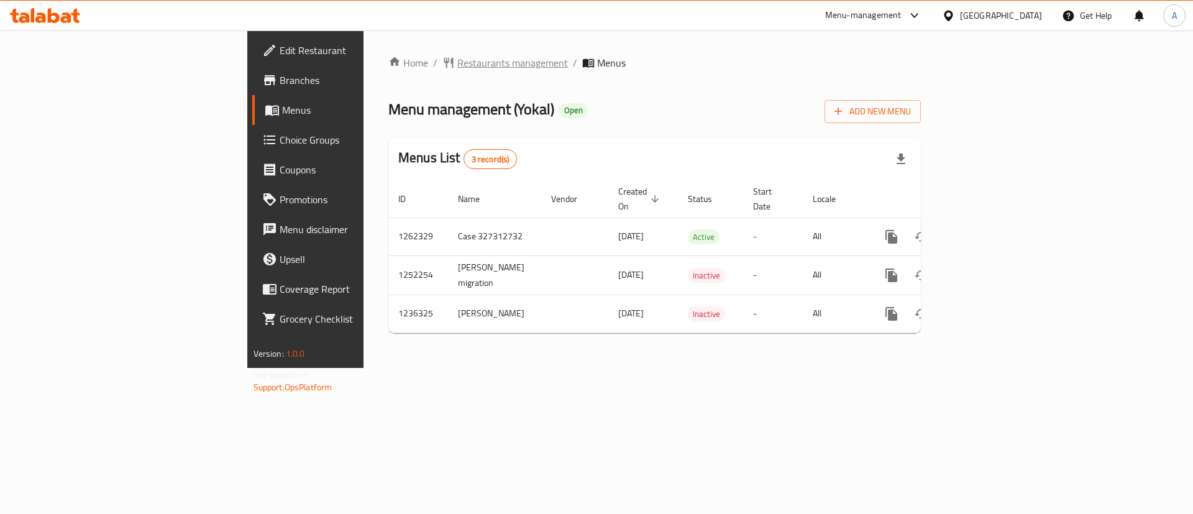
click at [457, 57] on span "Restaurants management" at bounding box center [512, 62] width 111 height 15
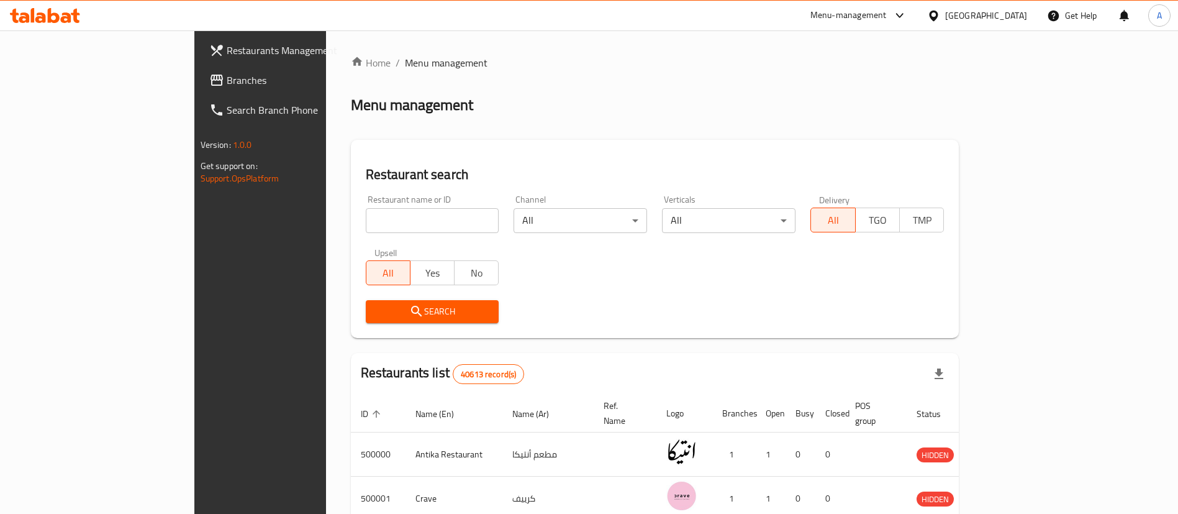
paste input "666994"
click at [366, 215] on input "666994" at bounding box center [433, 220] width 134 height 25
type input "666994"
click button "Search" at bounding box center [433, 311] width 134 height 23
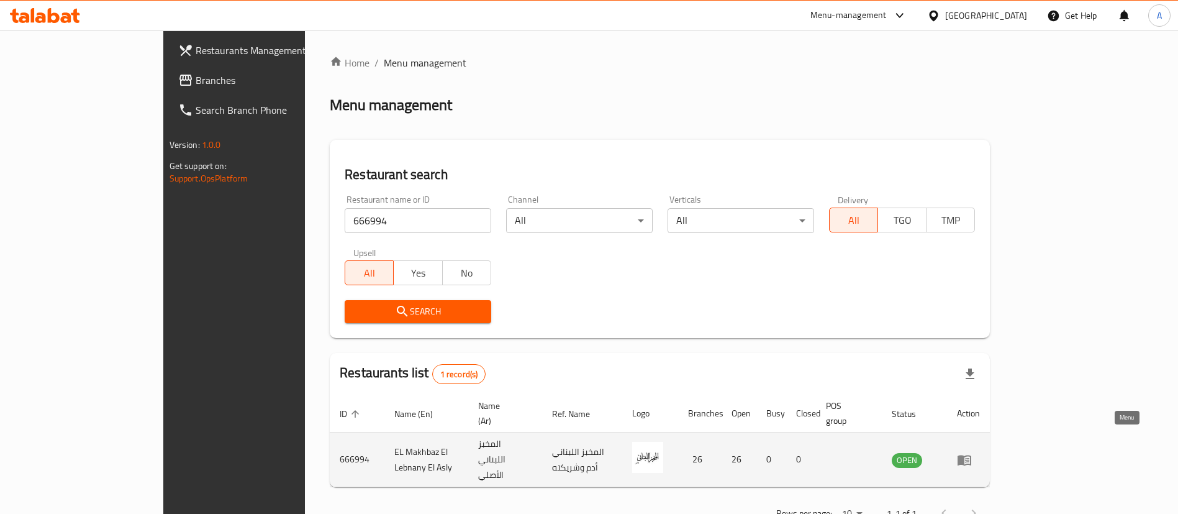
click at [972, 452] on icon "enhanced table" at bounding box center [964, 459] width 15 height 15
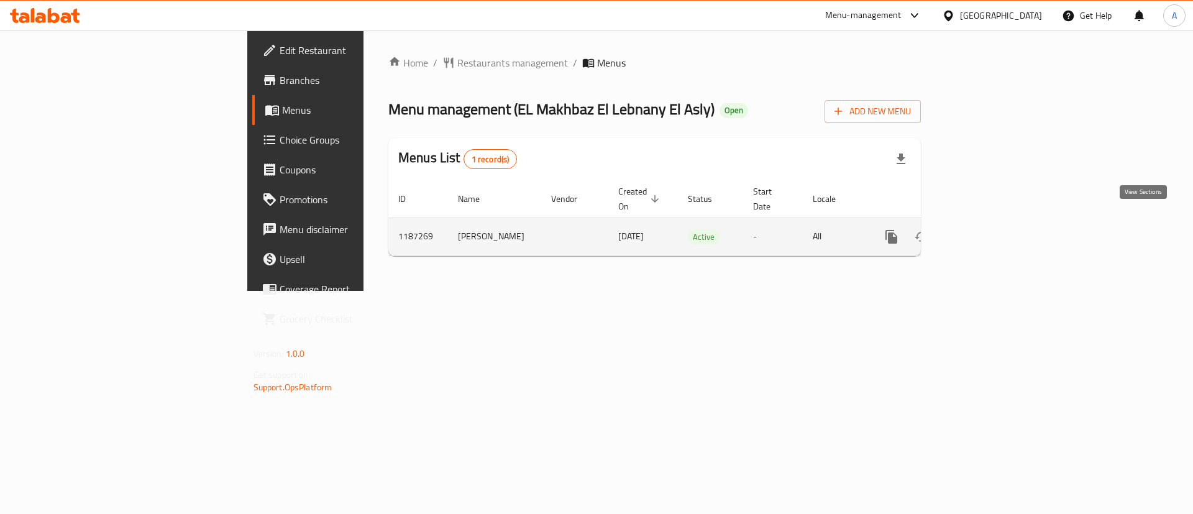
click at [988, 229] on icon "enhanced table" at bounding box center [980, 236] width 15 height 15
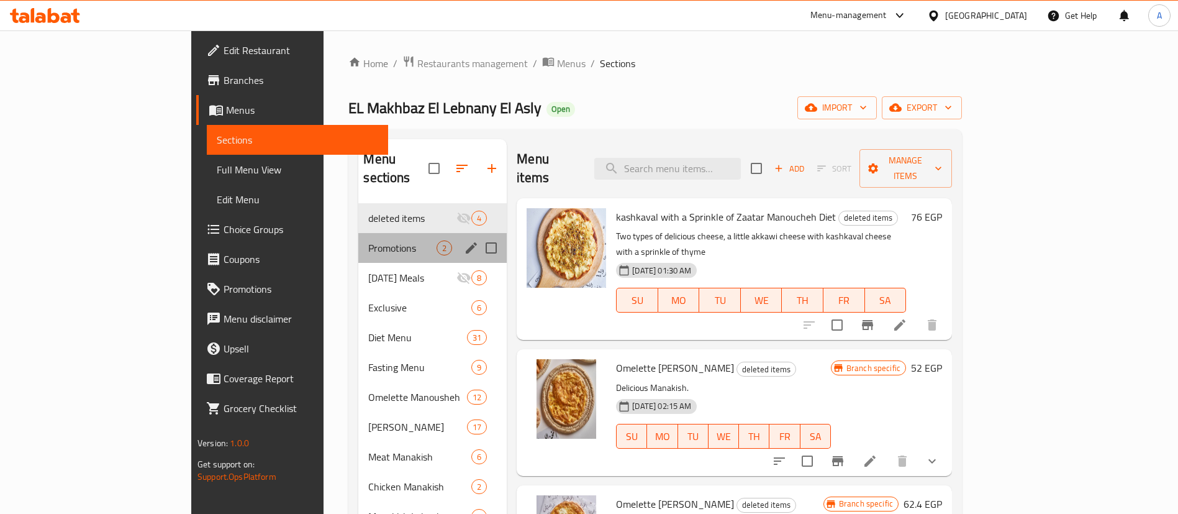
click at [368, 233] on div "Promotions 2" at bounding box center [432, 248] width 148 height 30
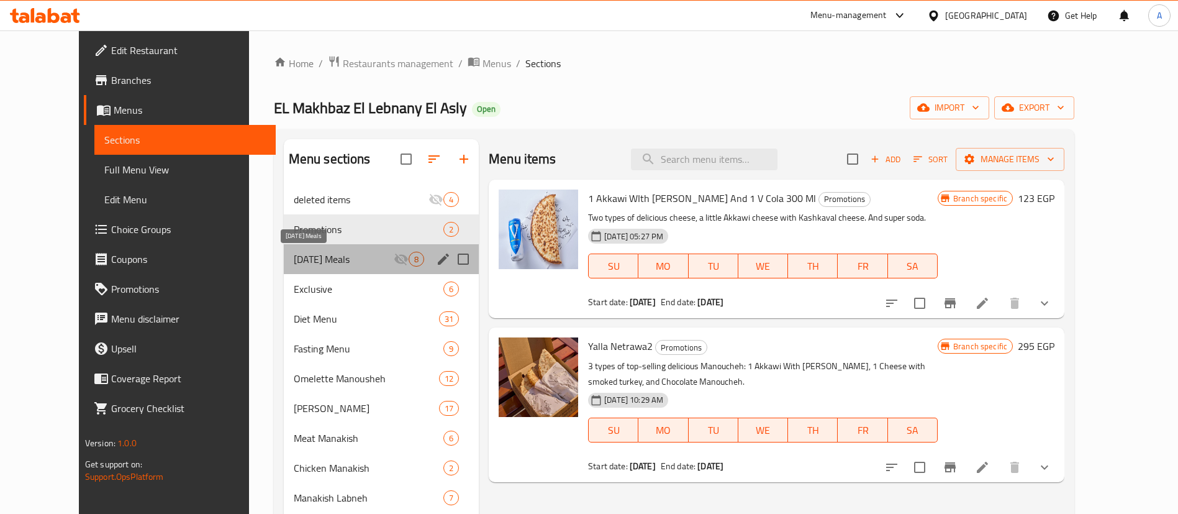
click at [296, 261] on span "[DATE] Meals" at bounding box center [344, 259] width 100 height 15
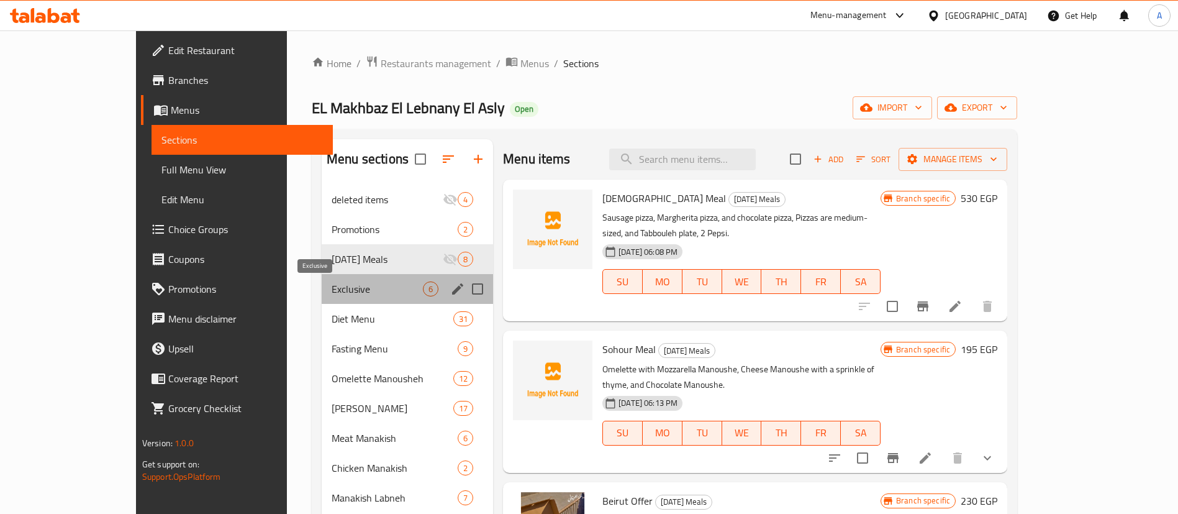
click at [361, 293] on span "Exclusive" at bounding box center [377, 288] width 91 height 15
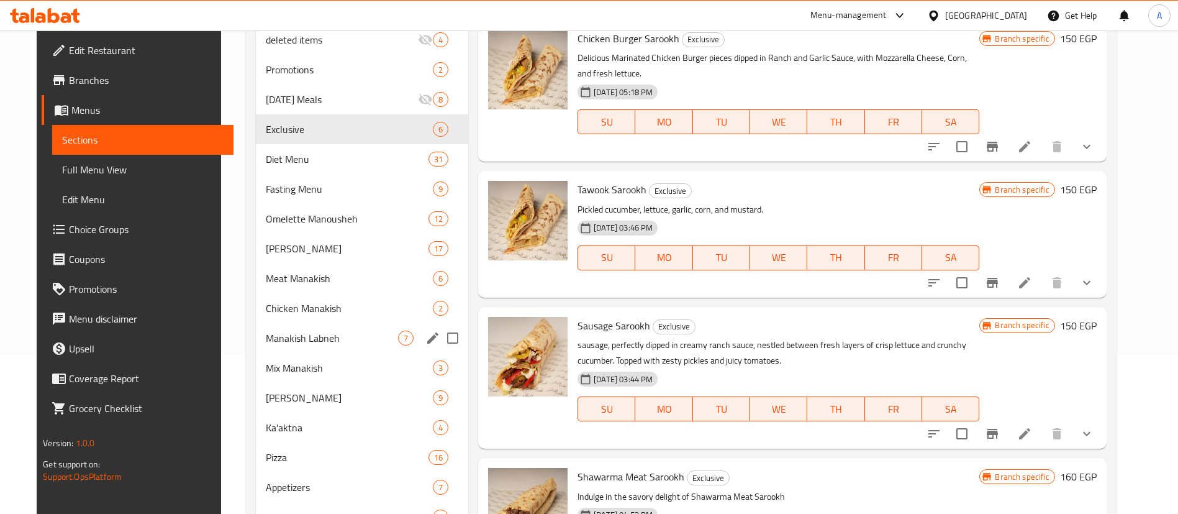
scroll to position [277, 0]
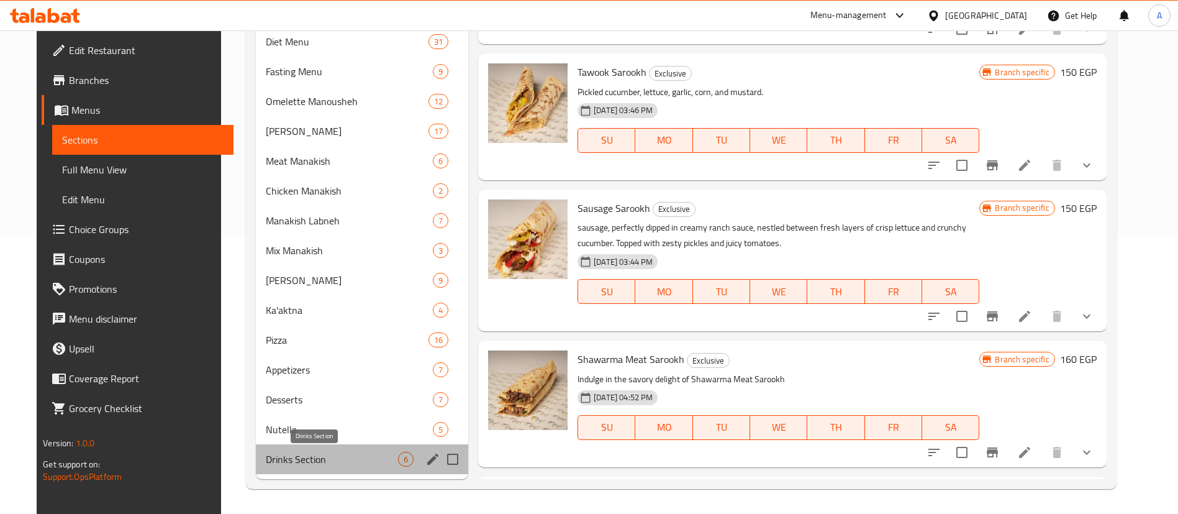
click at [311, 457] on span "Drinks Section" at bounding box center [332, 459] width 132 height 15
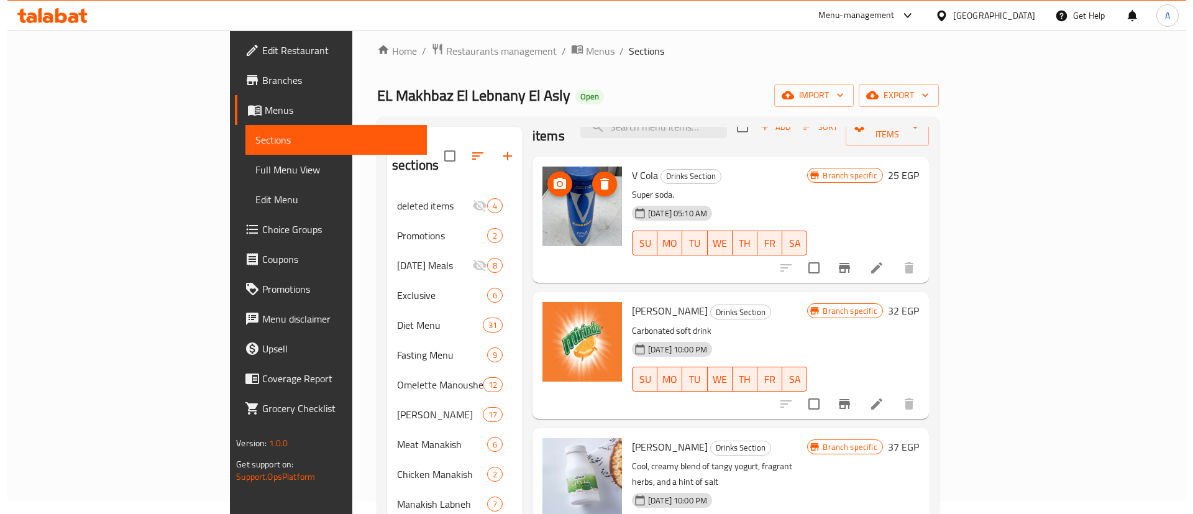
scroll to position [32, 0]
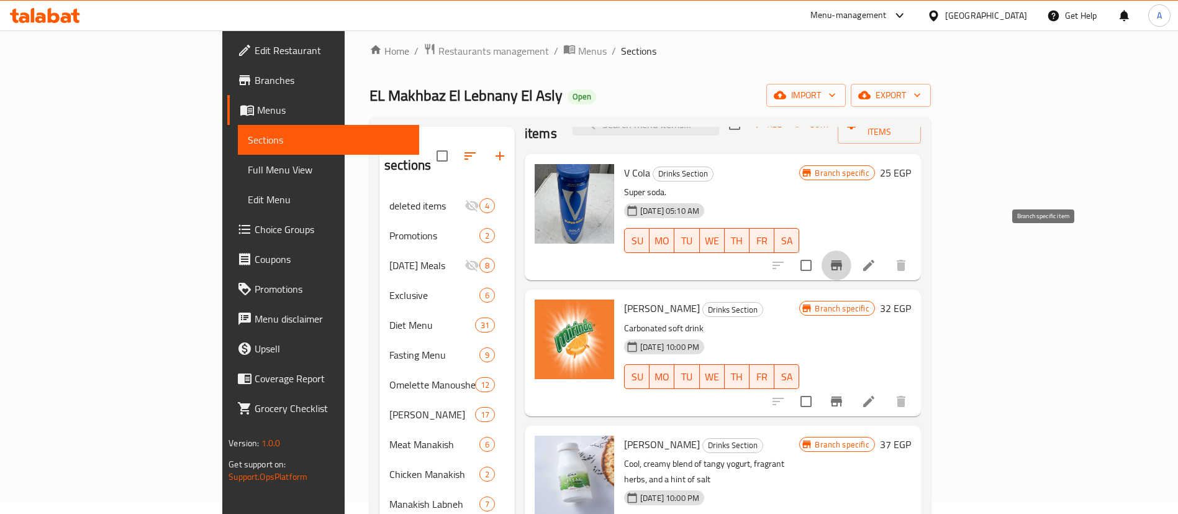
click at [842, 260] on icon "Branch-specific-item" at bounding box center [836, 265] width 11 height 10
click at [844, 394] on icon "Branch-specific-item" at bounding box center [836, 401] width 15 height 15
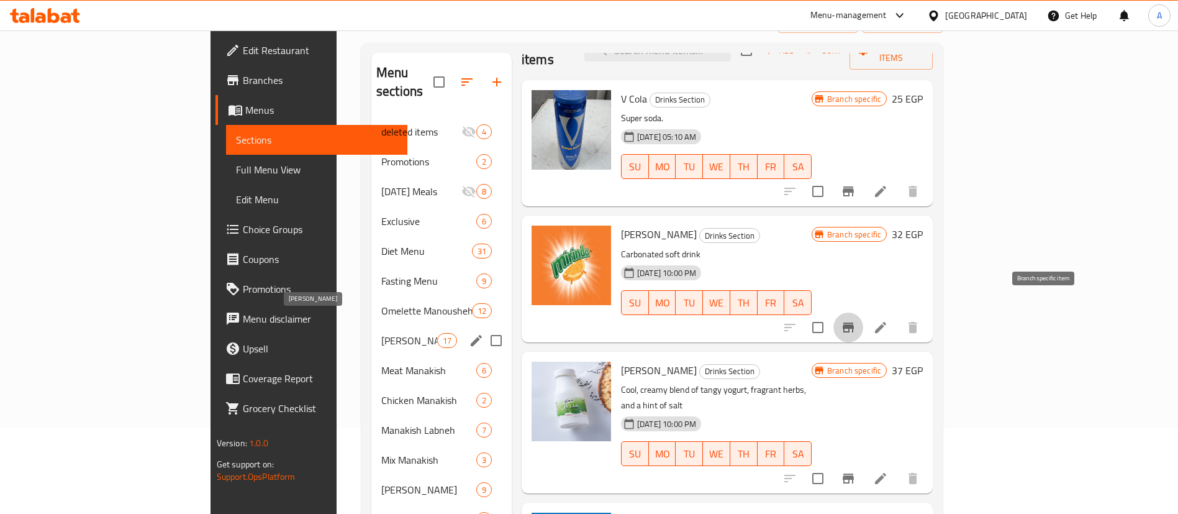
scroll to position [0, 0]
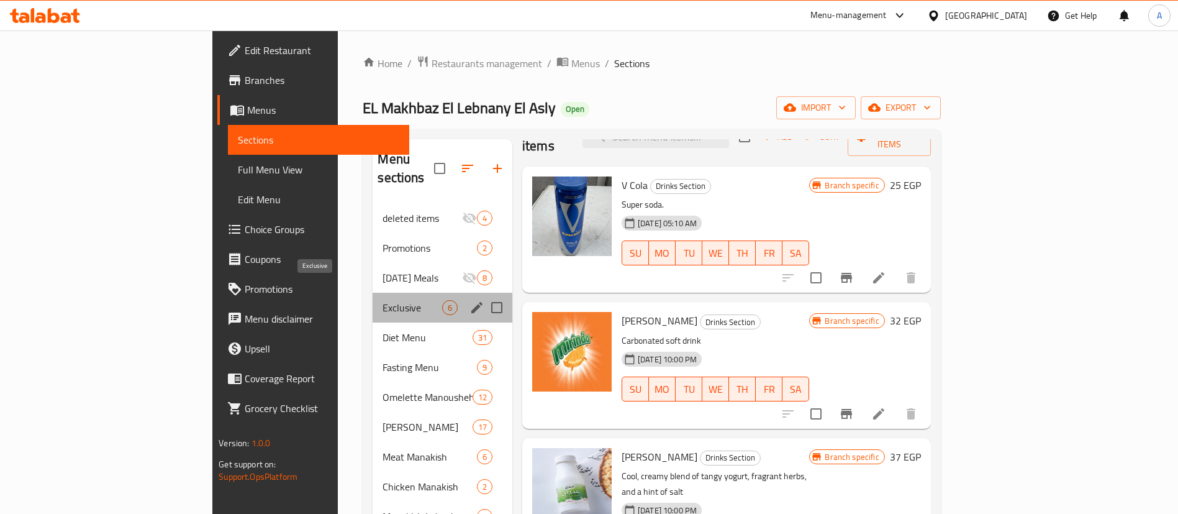
click at [383, 300] on span "Exclusive" at bounding box center [412, 307] width 59 height 15
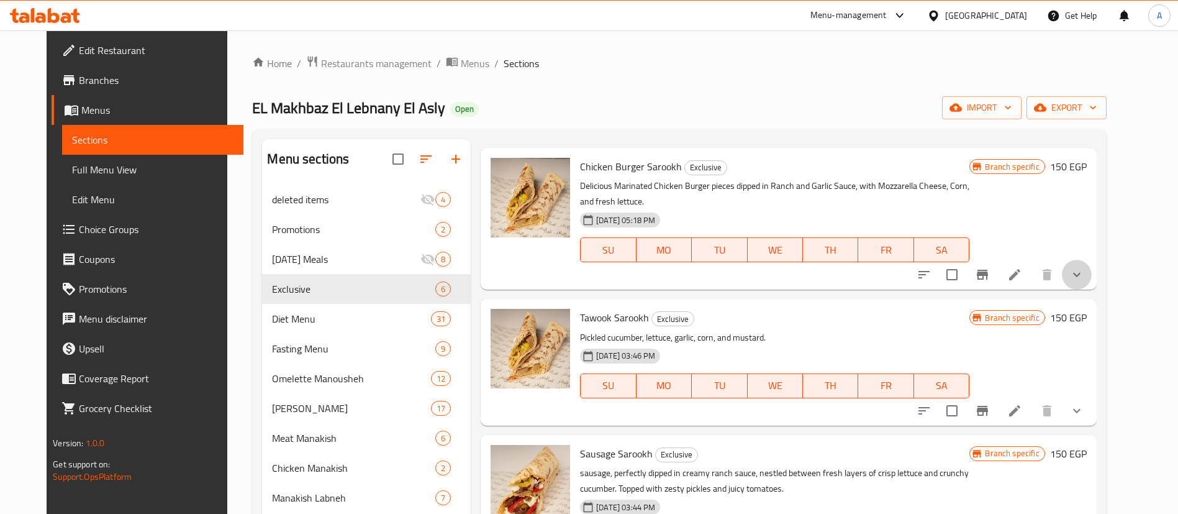
click at [1092, 271] on button "show more" at bounding box center [1077, 275] width 30 height 30
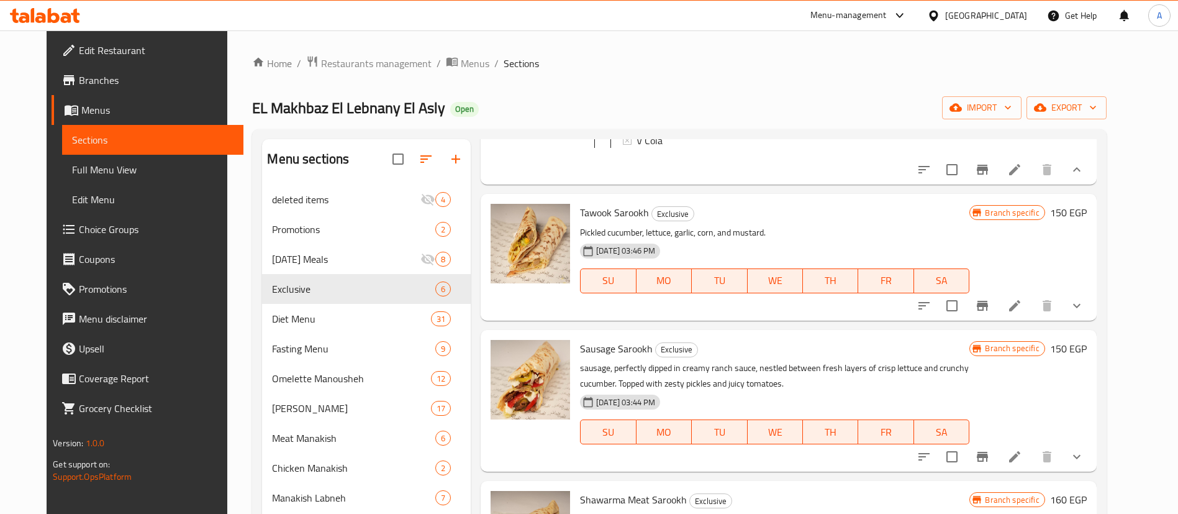
scroll to position [252, 0]
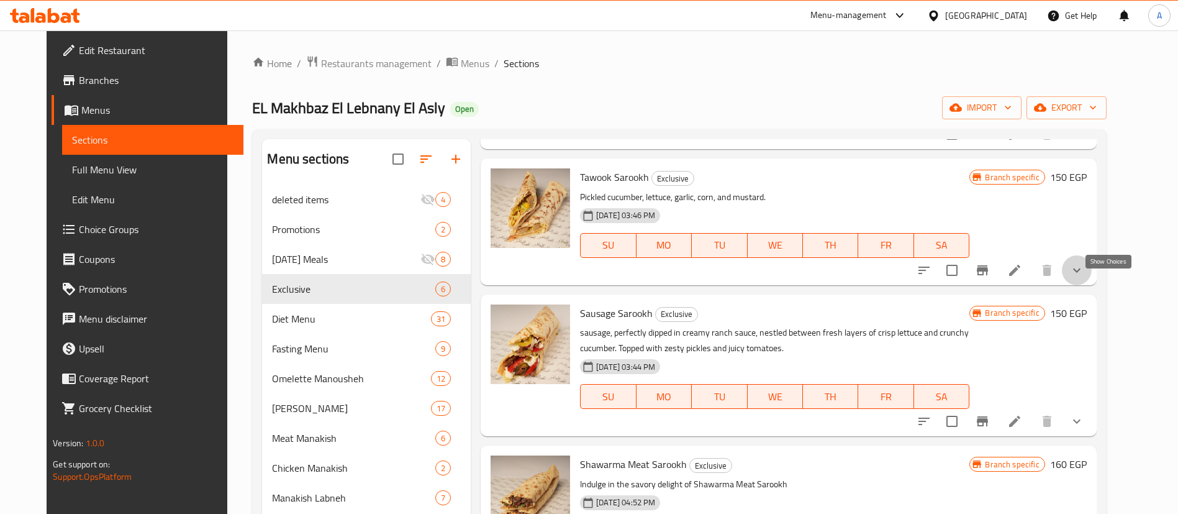
click at [1084, 278] on icon "show more" at bounding box center [1077, 270] width 15 height 15
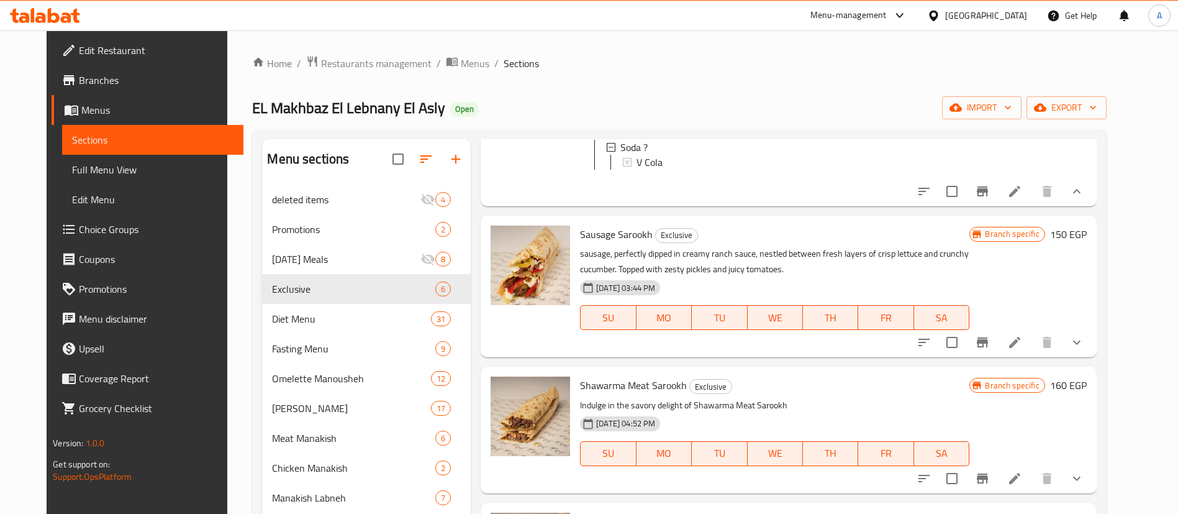
scroll to position [414, 0]
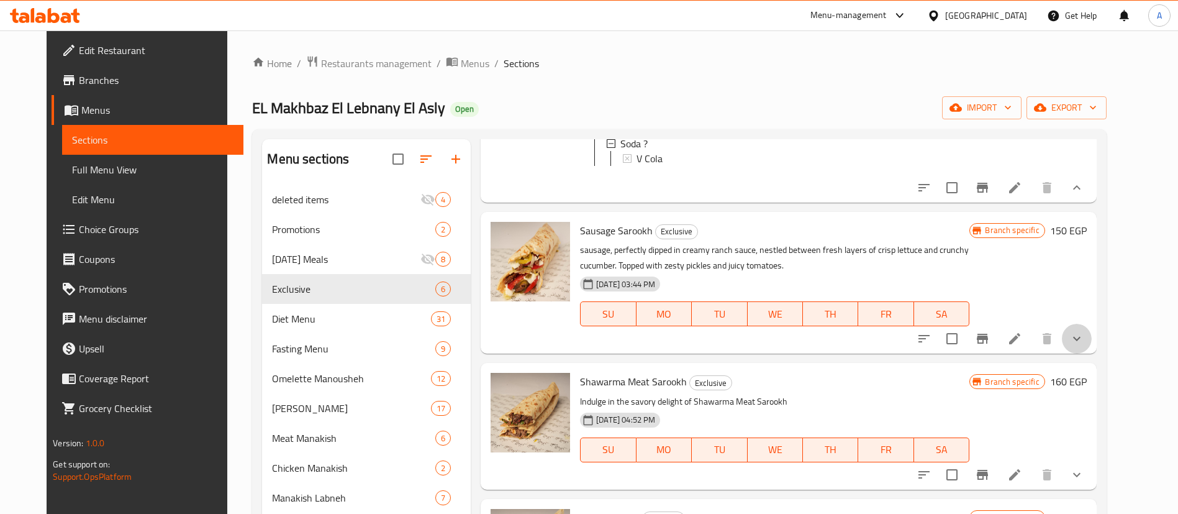
click at [1092, 353] on button "show more" at bounding box center [1077, 339] width 30 height 30
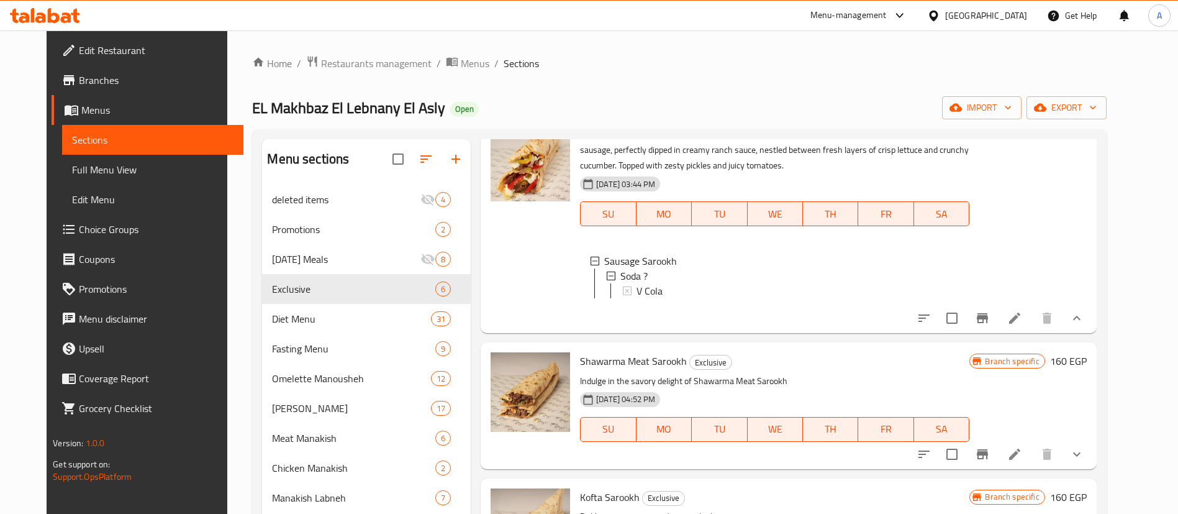
scroll to position [557, 0]
click at [1084, 457] on icon "show more" at bounding box center [1077, 454] width 15 height 15
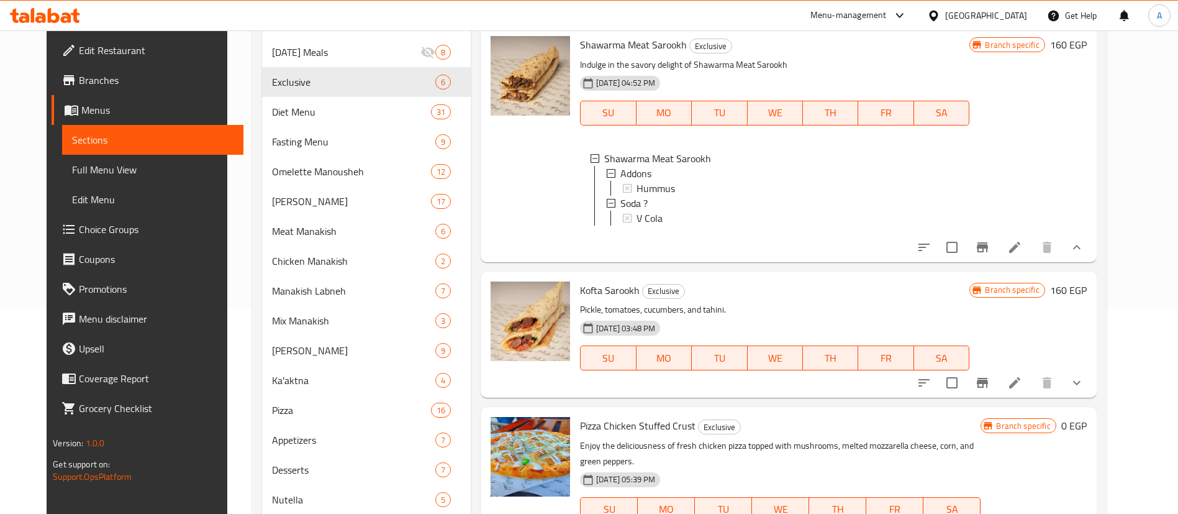
scroll to position [210, 0]
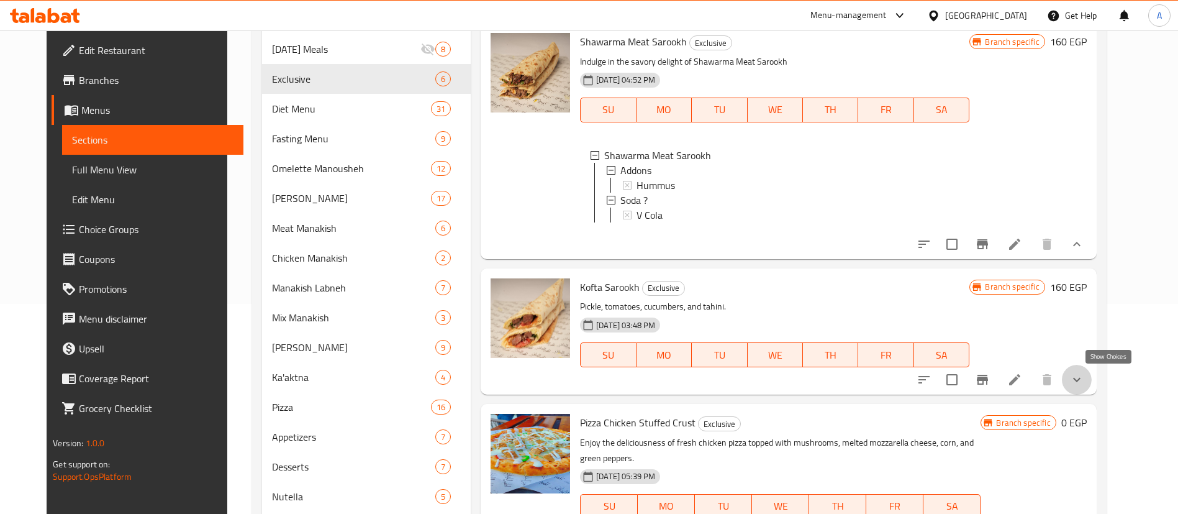
click at [1084, 372] on icon "show more" at bounding box center [1077, 379] width 15 height 15
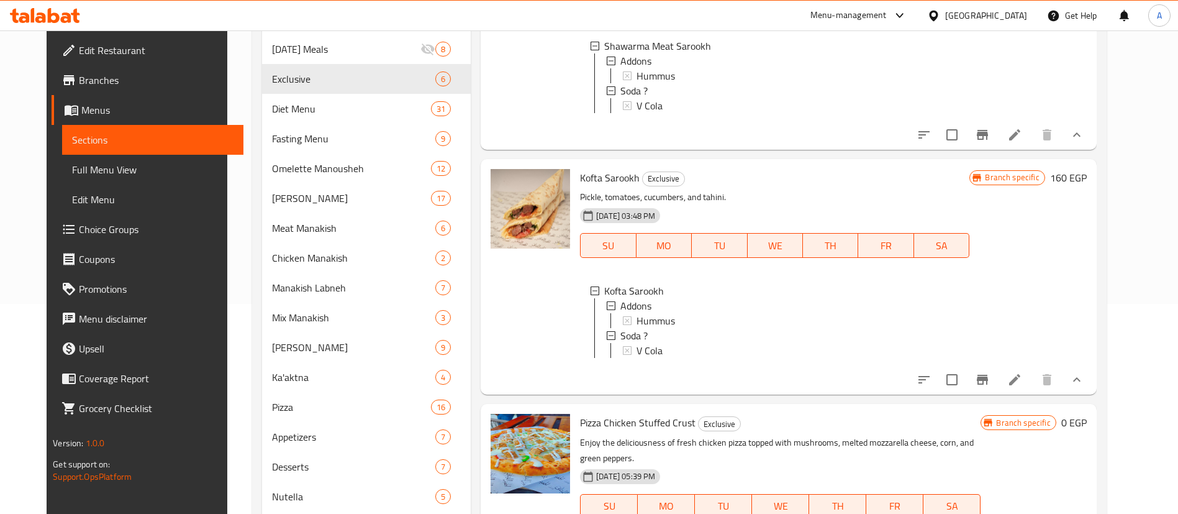
scroll to position [277, 0]
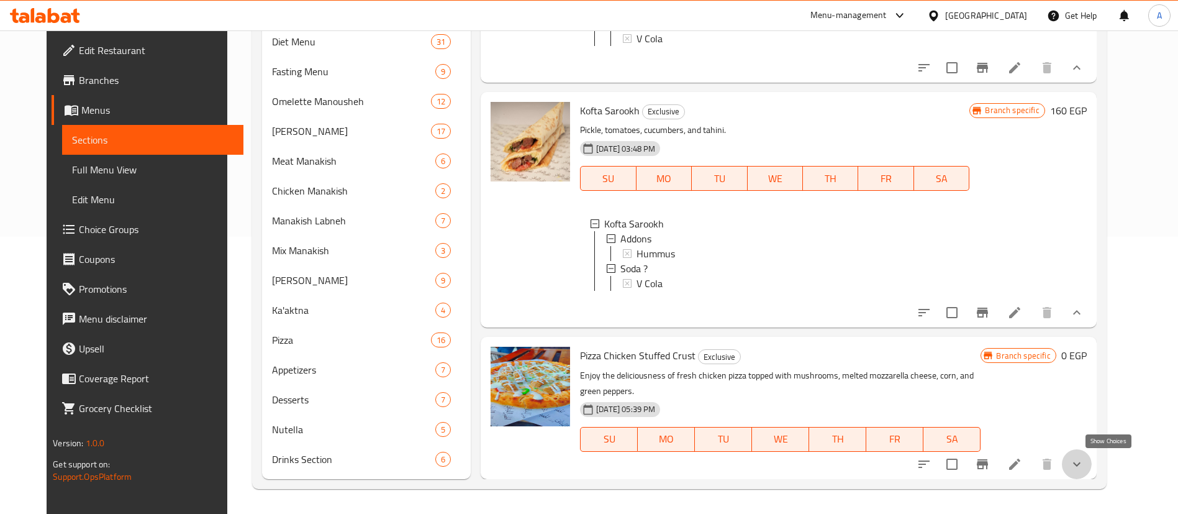
click at [1084, 467] on icon "show more" at bounding box center [1077, 464] width 15 height 15
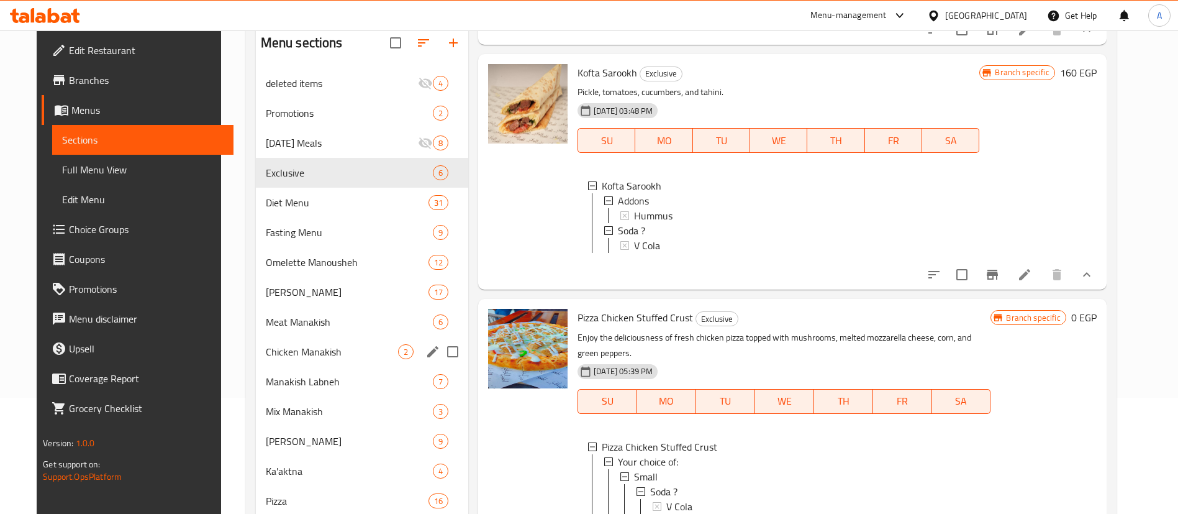
scroll to position [111, 0]
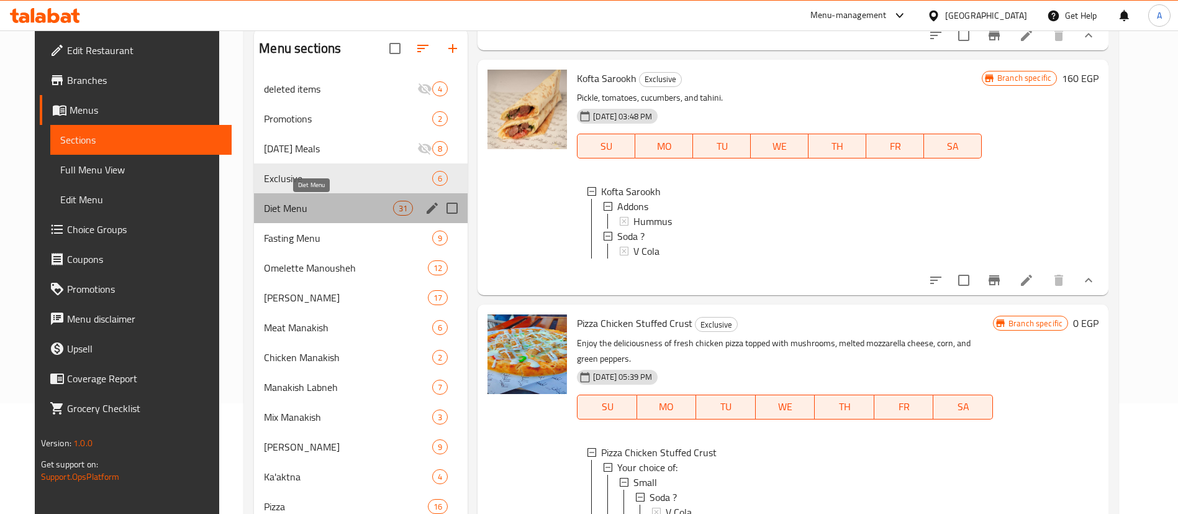
click at [361, 203] on span "Diet Menu" at bounding box center [328, 208] width 129 height 15
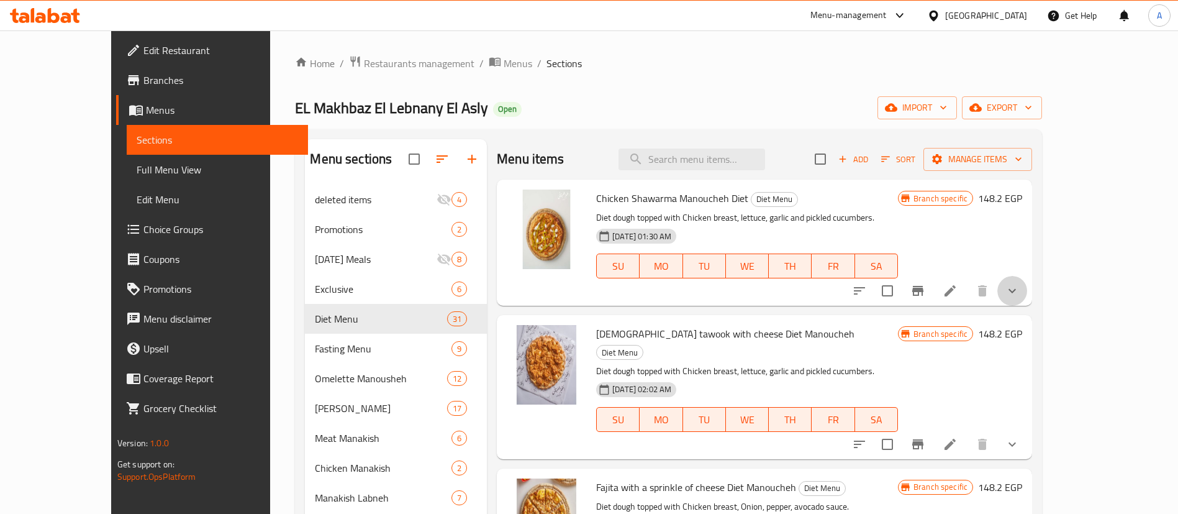
click at [1027, 301] on button "show more" at bounding box center [1013, 291] width 30 height 30
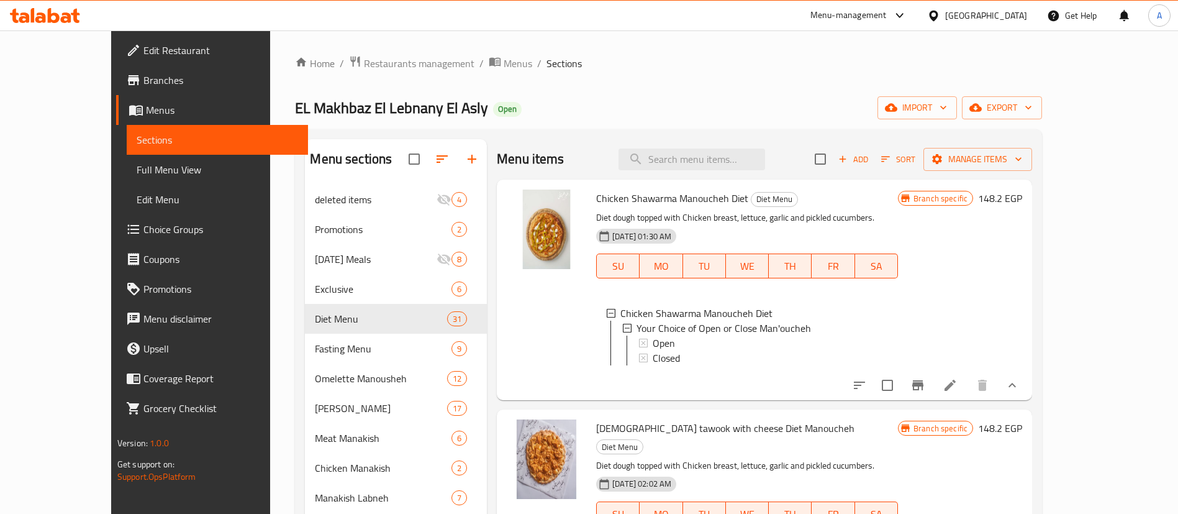
click at [1022, 301] on div "Branch specific 148.2 EGP" at bounding box center [960, 289] width 124 height 201
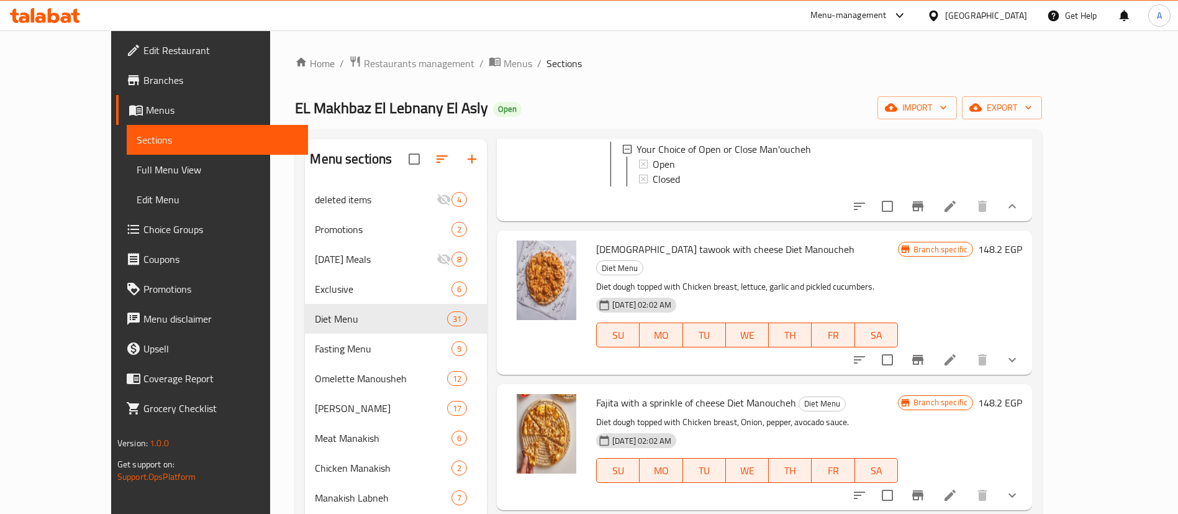
scroll to position [180, 0]
click at [1027, 358] on button "show more" at bounding box center [1013, 358] width 30 height 30
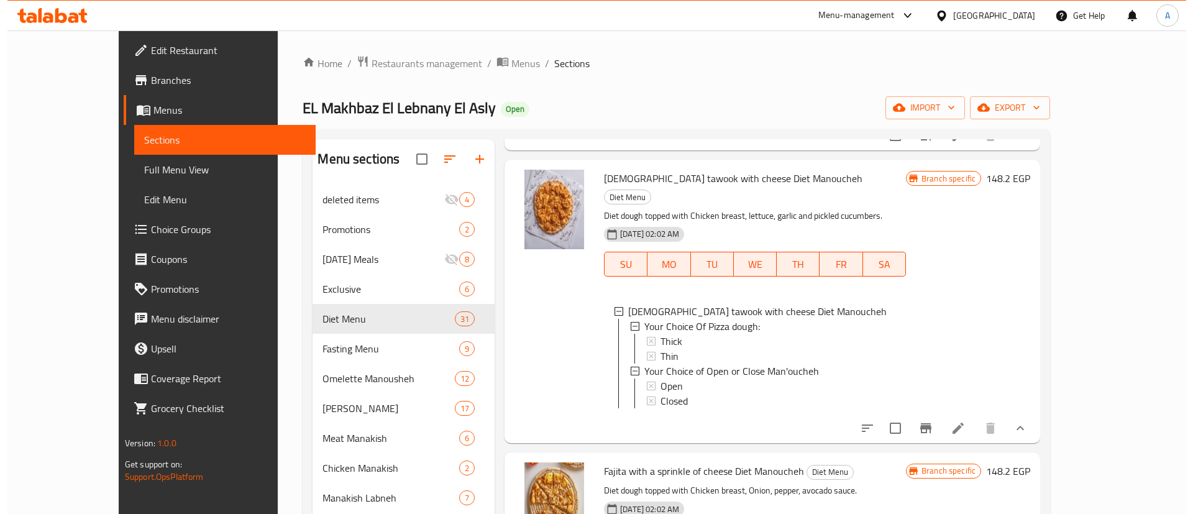
scroll to position [251, 0]
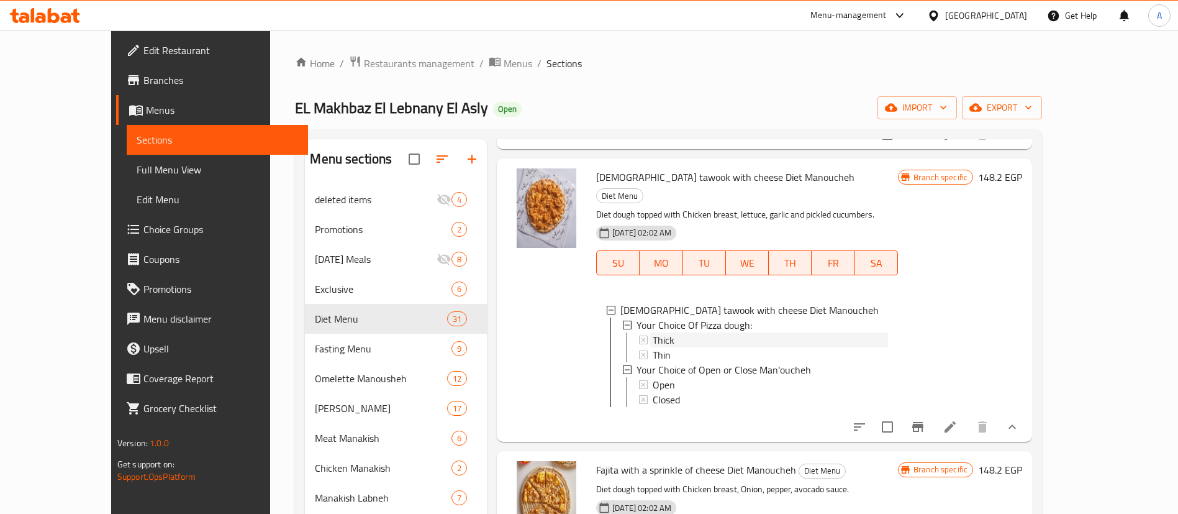
click at [690, 337] on div "Thick" at bounding box center [770, 339] width 235 height 15
click at [658, 362] on span "Your Choice of Open or Close Man'oucheh" at bounding box center [724, 369] width 175 height 15
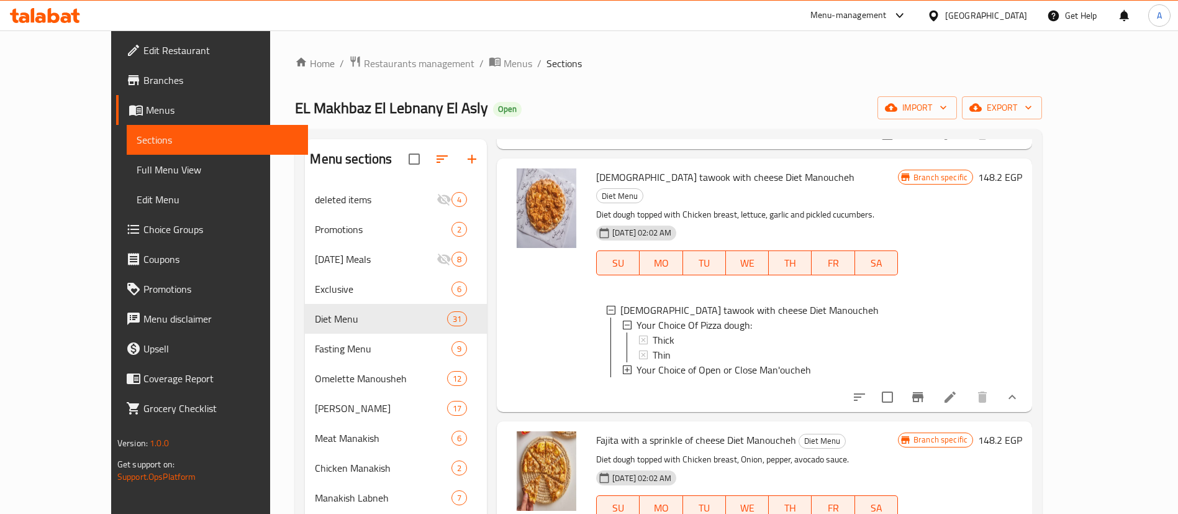
click at [637, 362] on span "Your Choice of Open or Close Man'oucheh" at bounding box center [724, 369] width 175 height 15
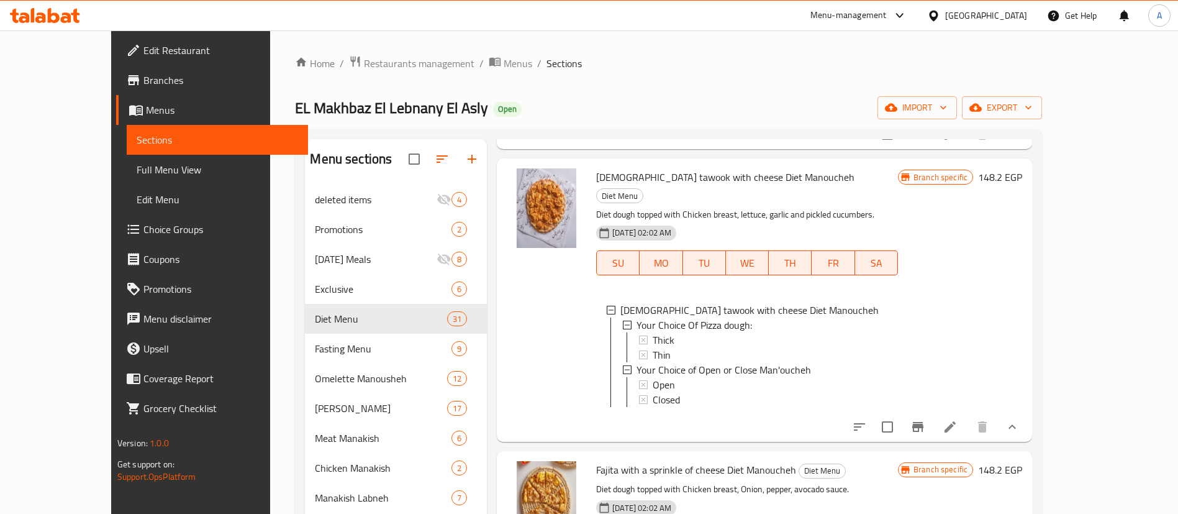
click at [637, 362] on span "Your Choice of Open or Close Man'oucheh" at bounding box center [724, 369] width 175 height 15
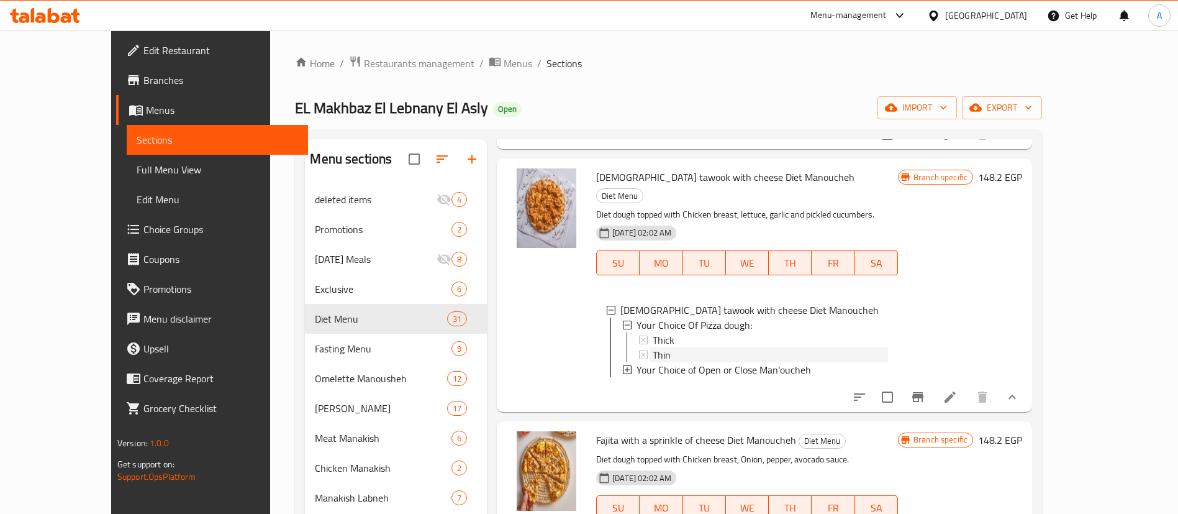
click at [653, 354] on span "Thin" at bounding box center [662, 354] width 18 height 15
click at [637, 371] on span "Your Choice of Open or Close Man'oucheh" at bounding box center [724, 369] width 175 height 15
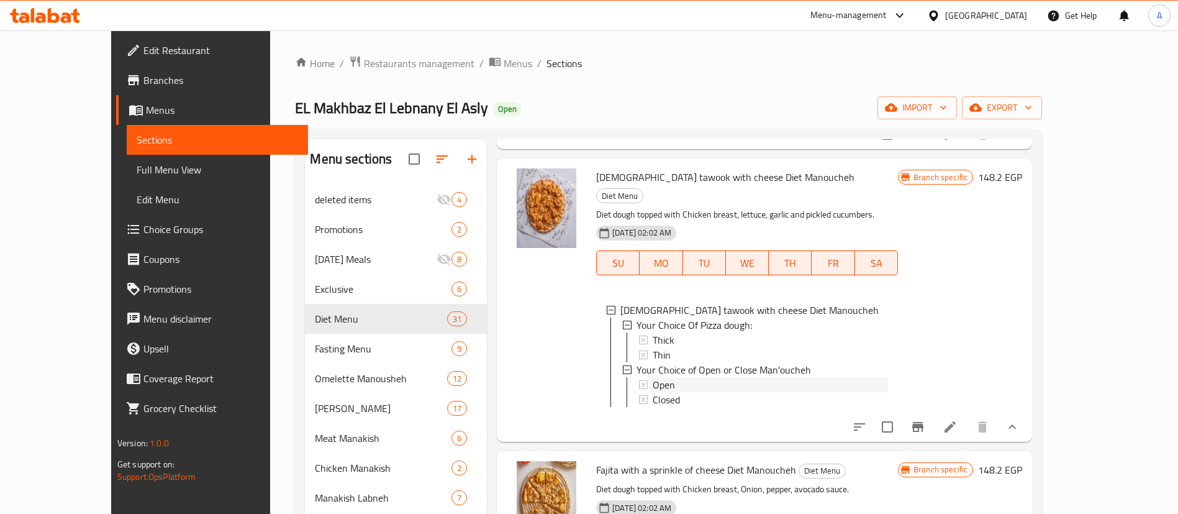
click at [653, 379] on span "Open" at bounding box center [664, 384] width 22 height 15
click at [653, 401] on span "Closed" at bounding box center [666, 399] width 27 height 15
click at [924, 432] on icon "Branch-specific-item" at bounding box center [917, 427] width 11 height 10
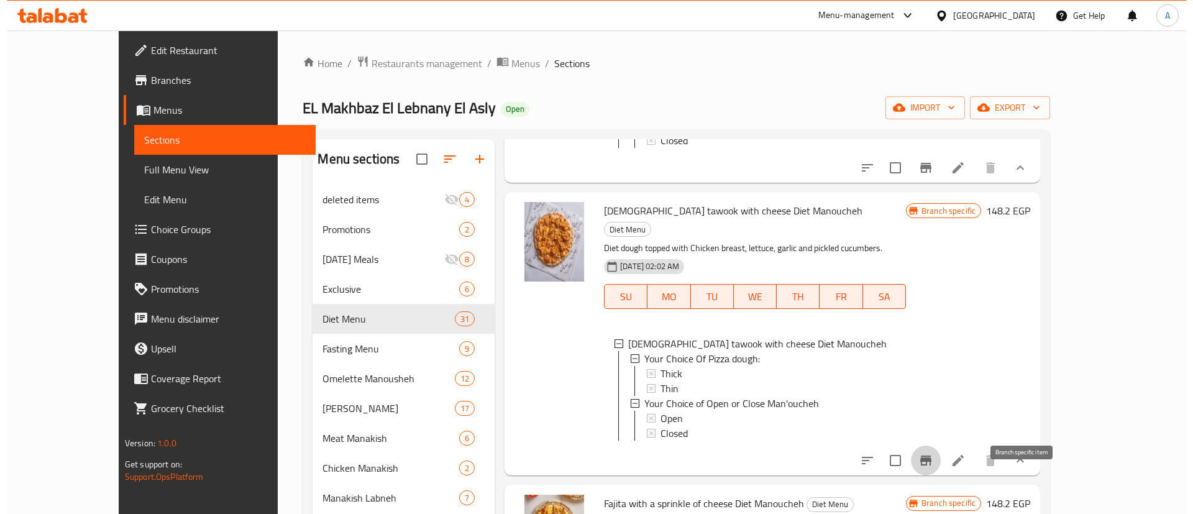
scroll to position [191, 0]
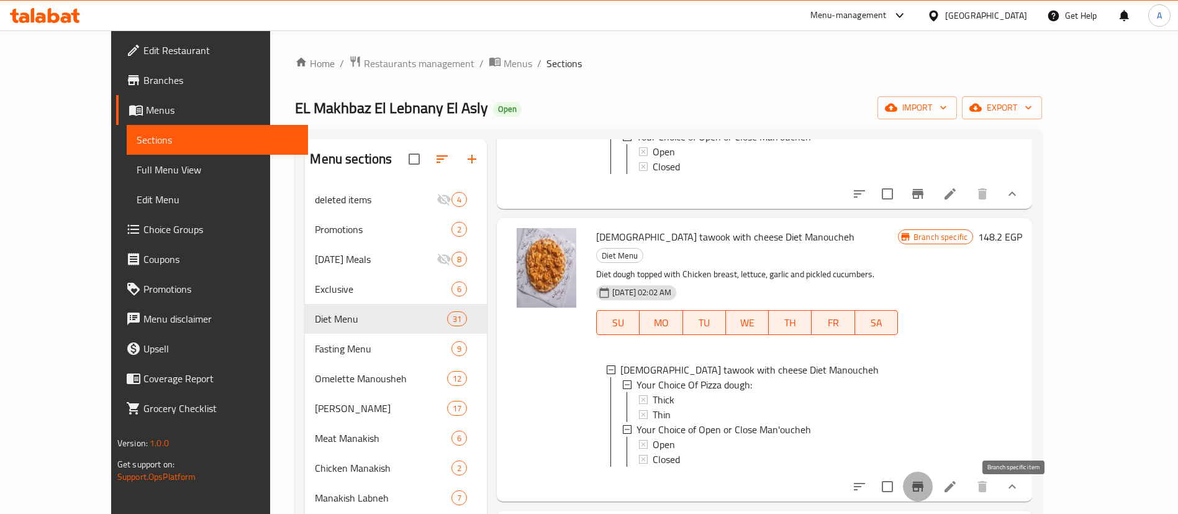
click at [925, 491] on icon "Branch-specific-item" at bounding box center [918, 486] width 15 height 15
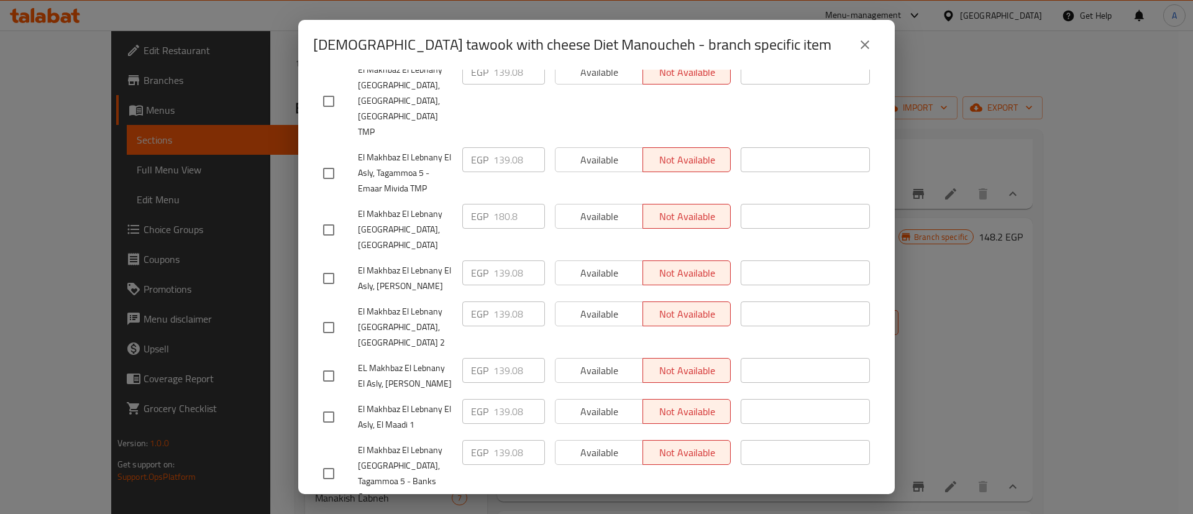
scroll to position [1132, 0]
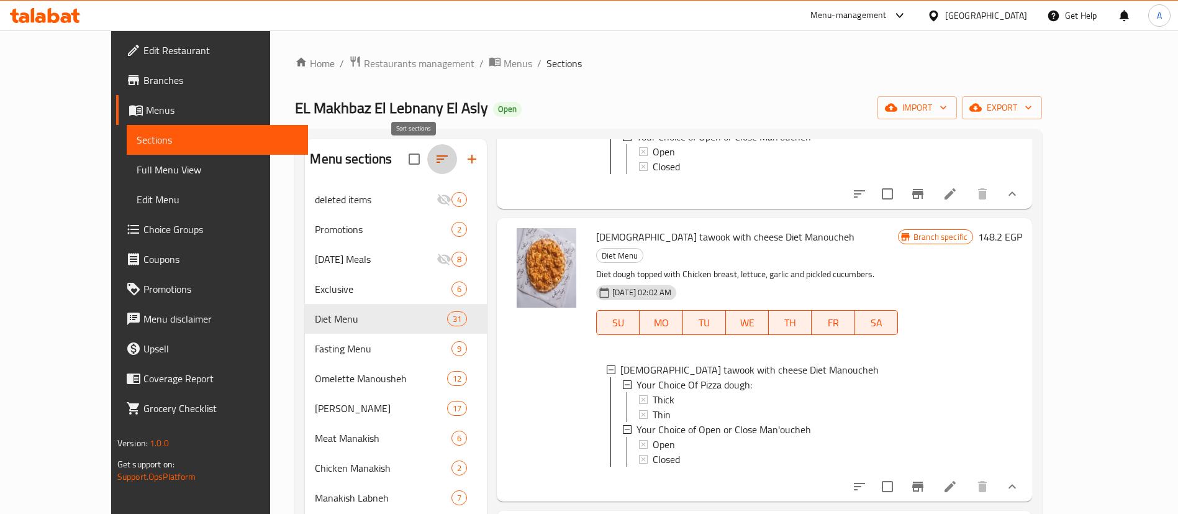
click at [435, 165] on icon "button" at bounding box center [442, 159] width 15 height 15
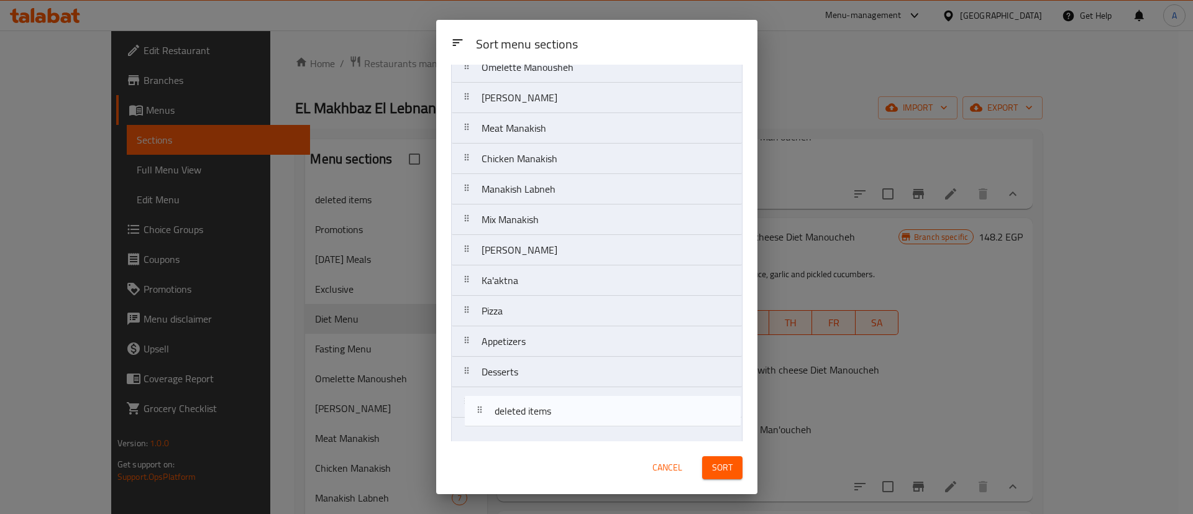
scroll to position [243, 0]
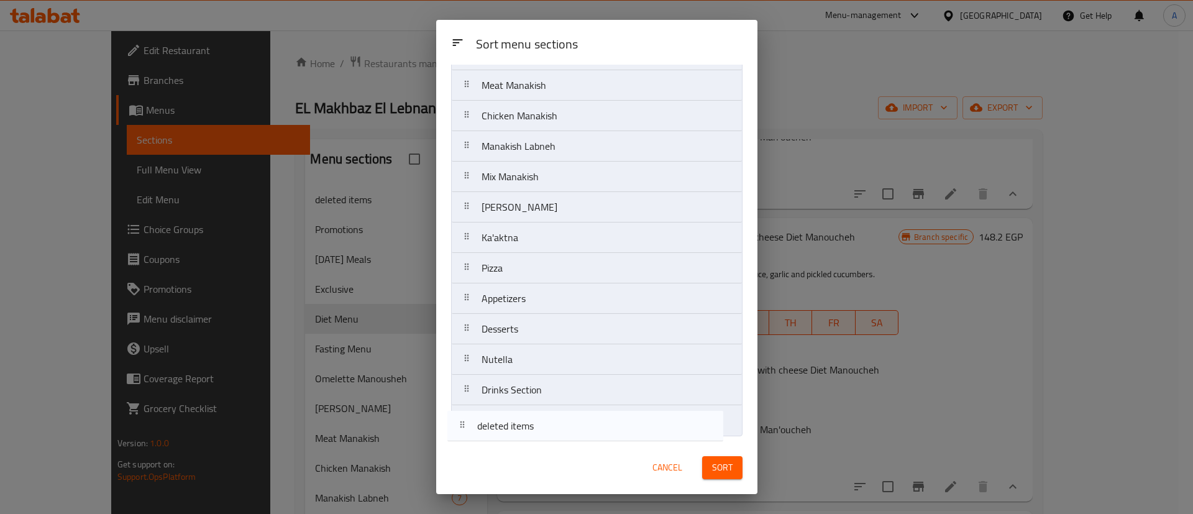
drag, startPoint x: 504, startPoint y: 116, endPoint x: 498, endPoint y: 434, distance: 318.7
click at [498, 434] on nav "deleted items Promotions [DATE] Meals Exclusive Diet Menu Fasting Menu Omelette…" at bounding box center [596, 147] width 291 height 580
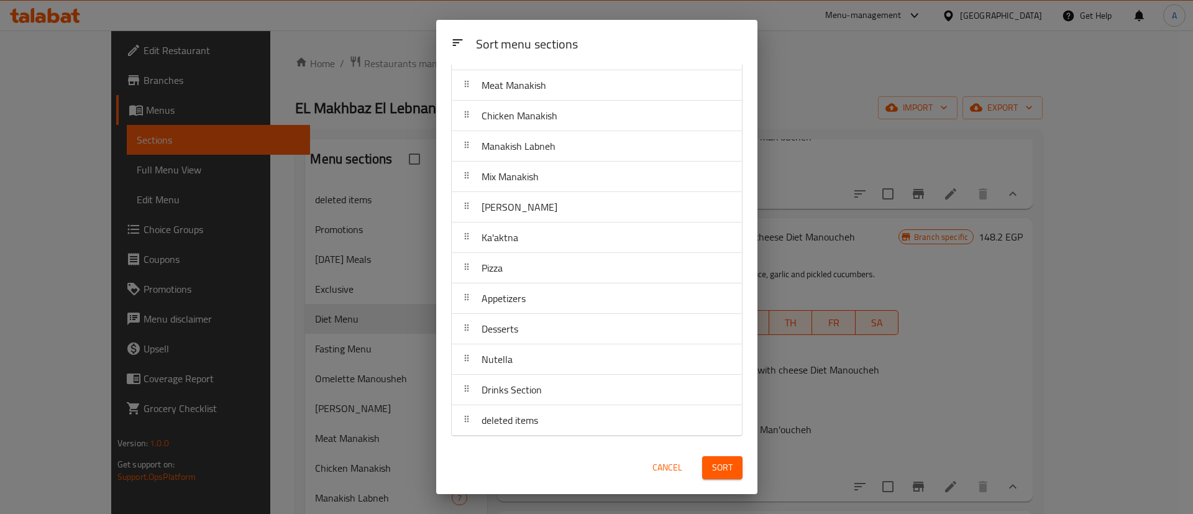
scroll to position [0, 0]
click at [713, 466] on span "Sort" at bounding box center [722, 468] width 20 height 16
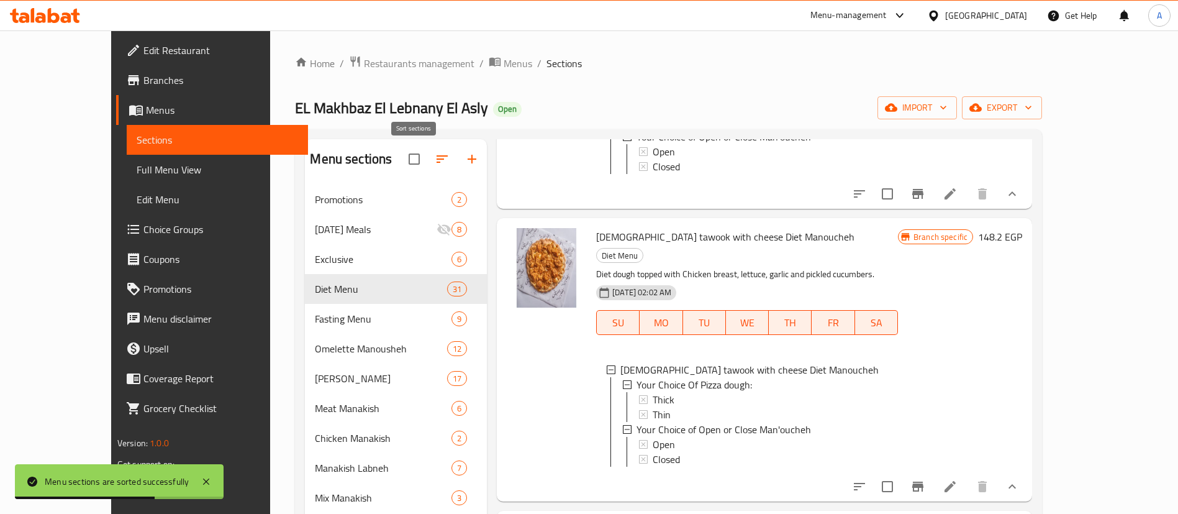
click at [435, 160] on icon "button" at bounding box center [442, 159] width 15 height 15
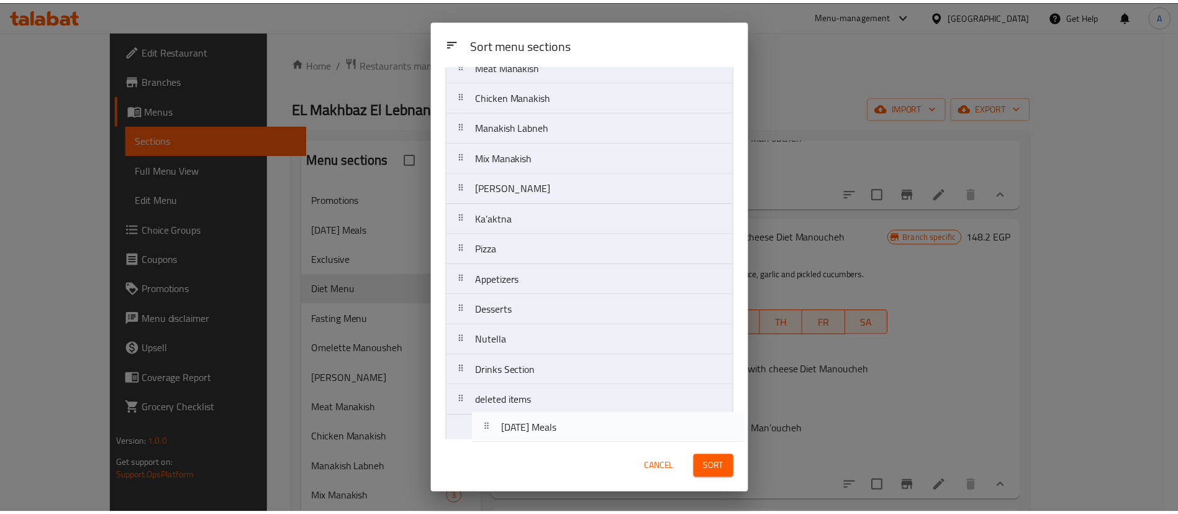
scroll to position [243, 0]
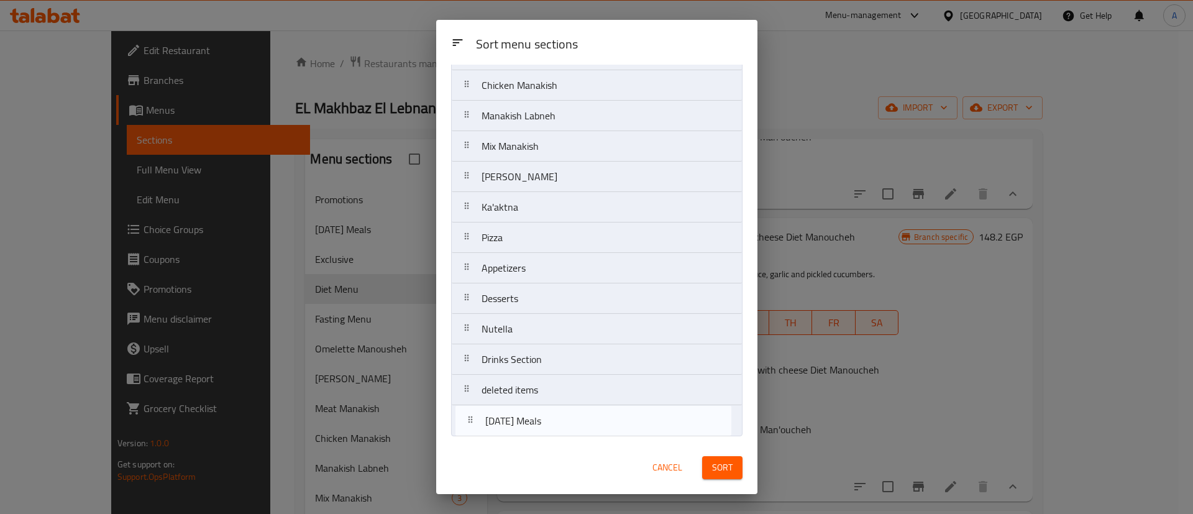
drag, startPoint x: 509, startPoint y: 149, endPoint x: 513, endPoint y: 429, distance: 279.5
click at [513, 429] on nav "Promotions [DATE] Meals Exclusive Diet Menu Fasting Menu Omelette Manousheh Che…" at bounding box center [596, 147] width 291 height 580
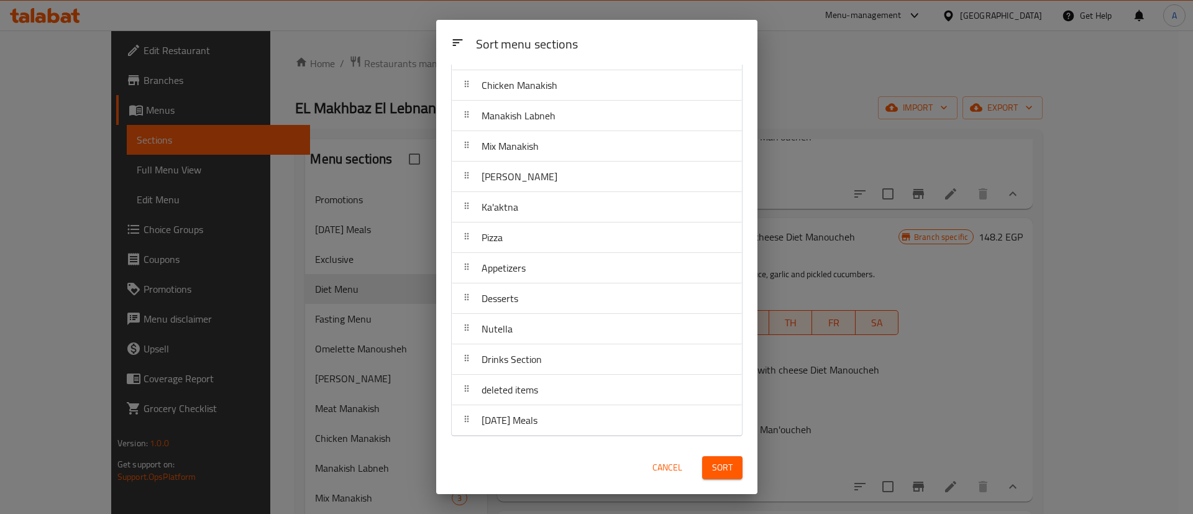
click at [721, 466] on span "Sort" at bounding box center [722, 468] width 20 height 16
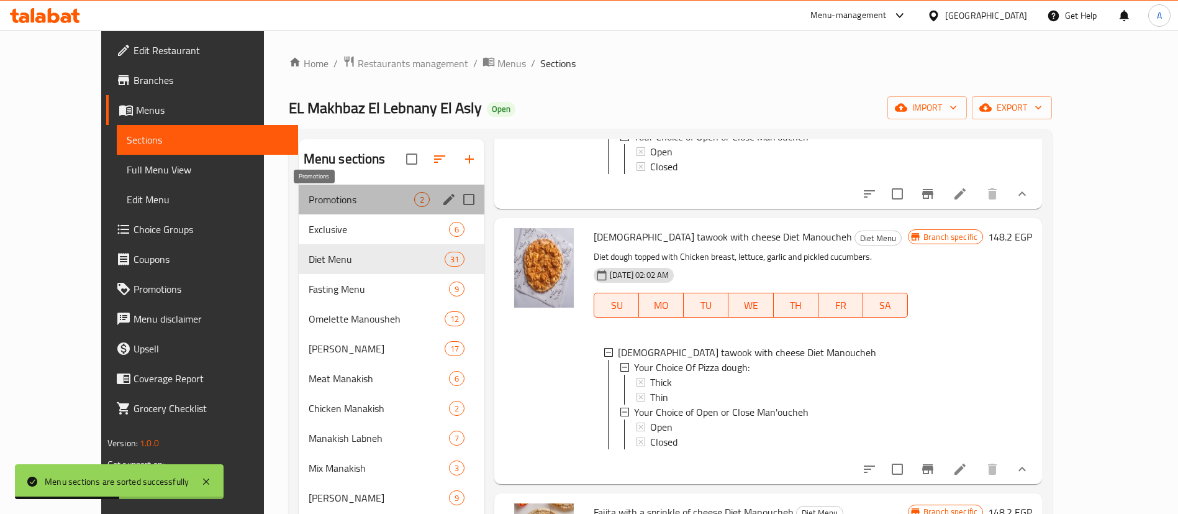
click at [356, 194] on span "Promotions" at bounding box center [362, 199] width 106 height 15
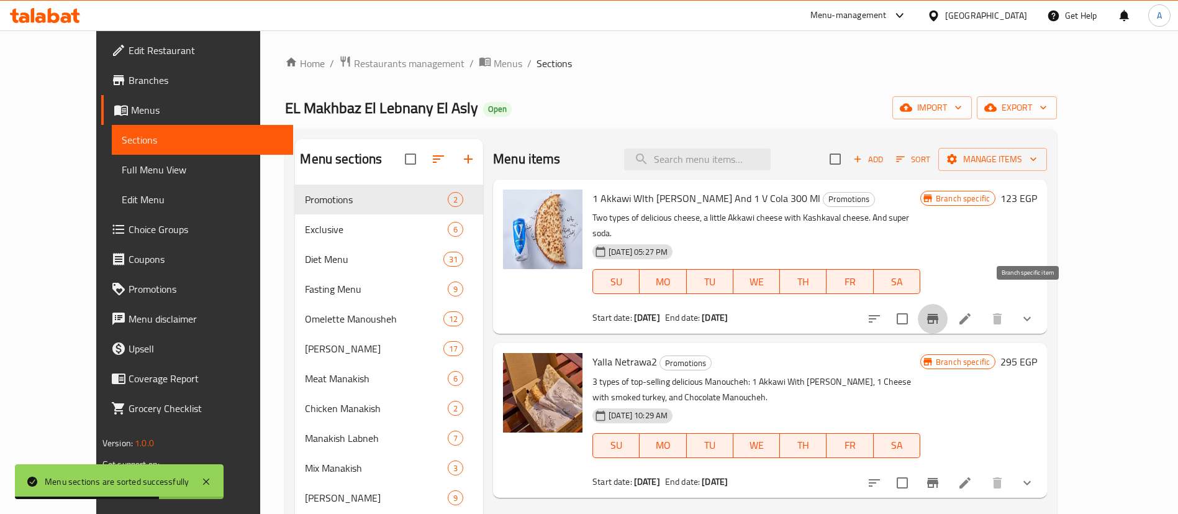
click at [939, 314] on icon "Branch-specific-item" at bounding box center [932, 319] width 11 height 10
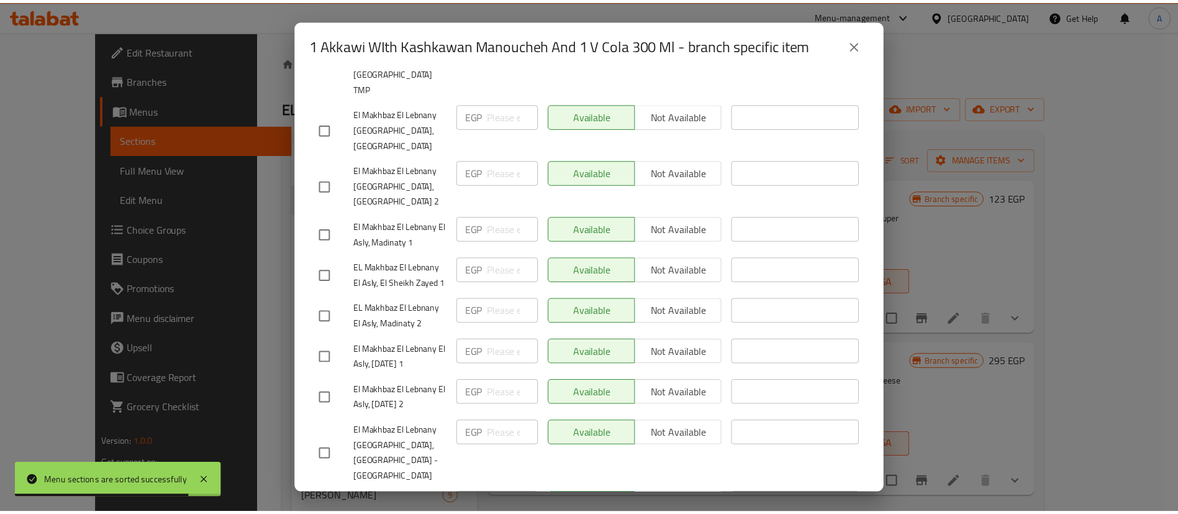
scroll to position [1132, 0]
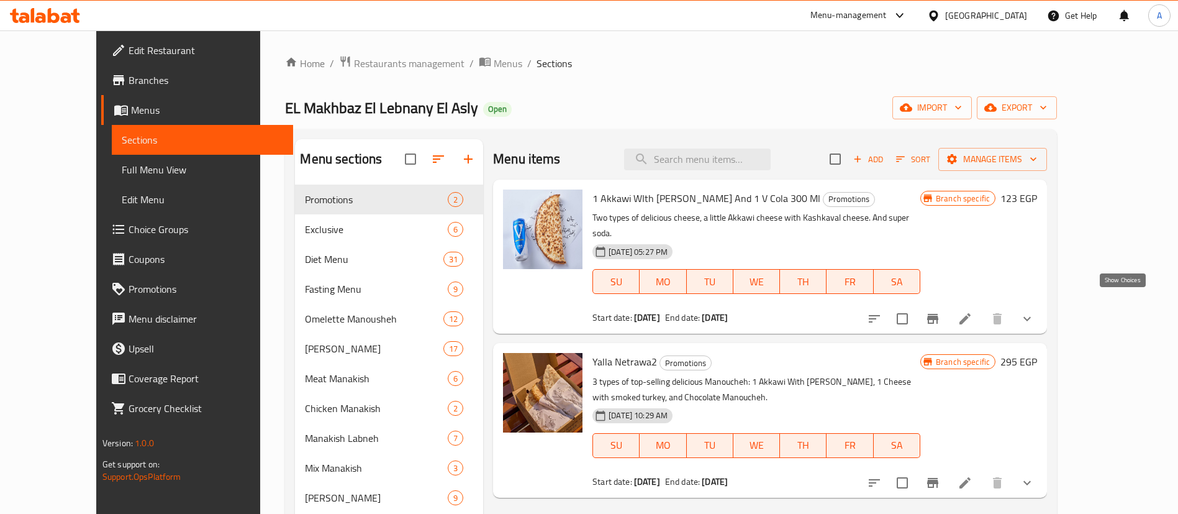
click at [1035, 311] on icon "show more" at bounding box center [1027, 318] width 15 height 15
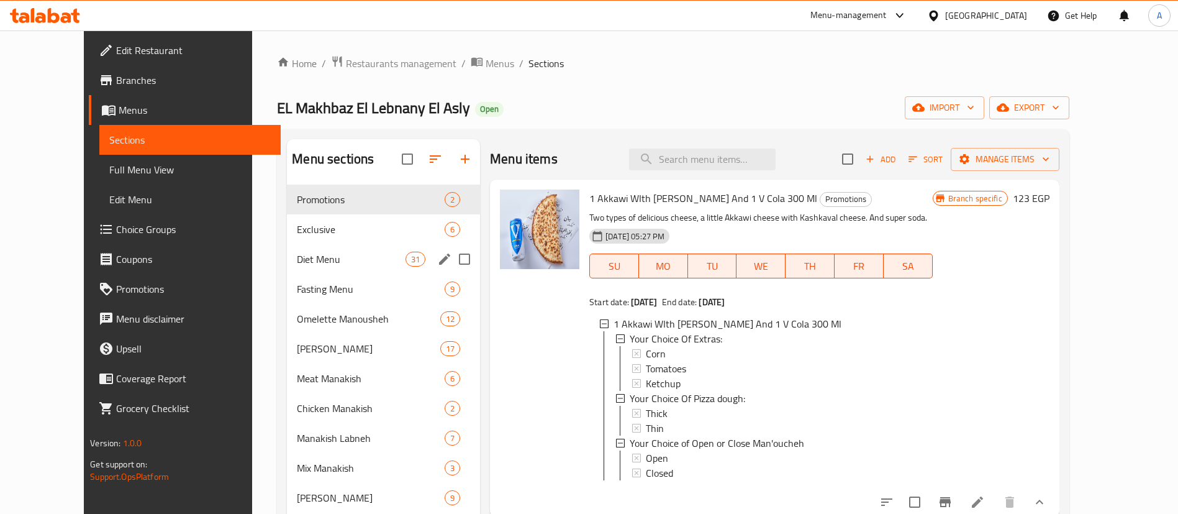
scroll to position [35, 0]
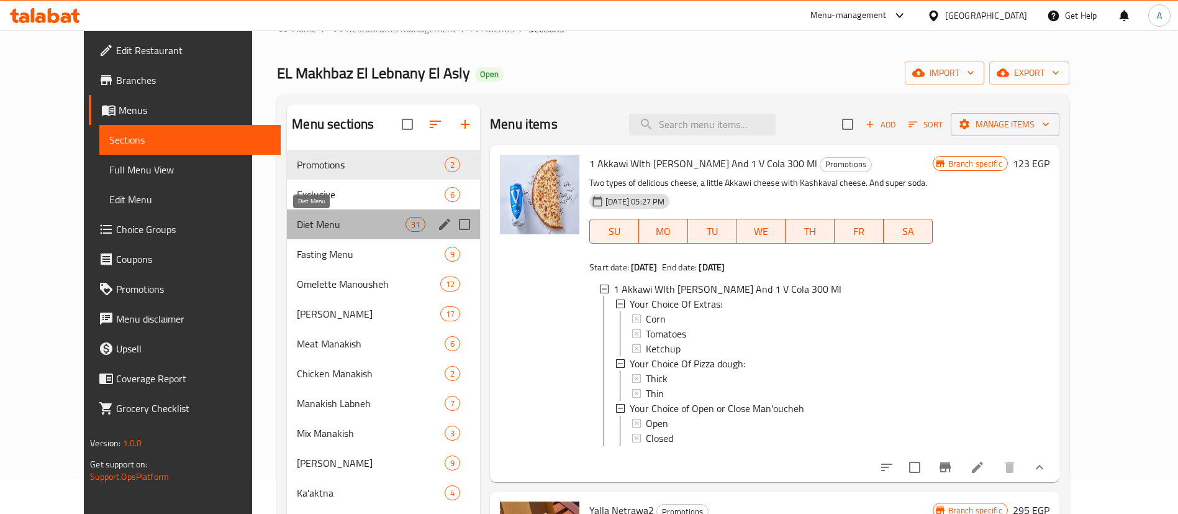
click at [304, 229] on span "Diet Menu" at bounding box center [351, 224] width 109 height 15
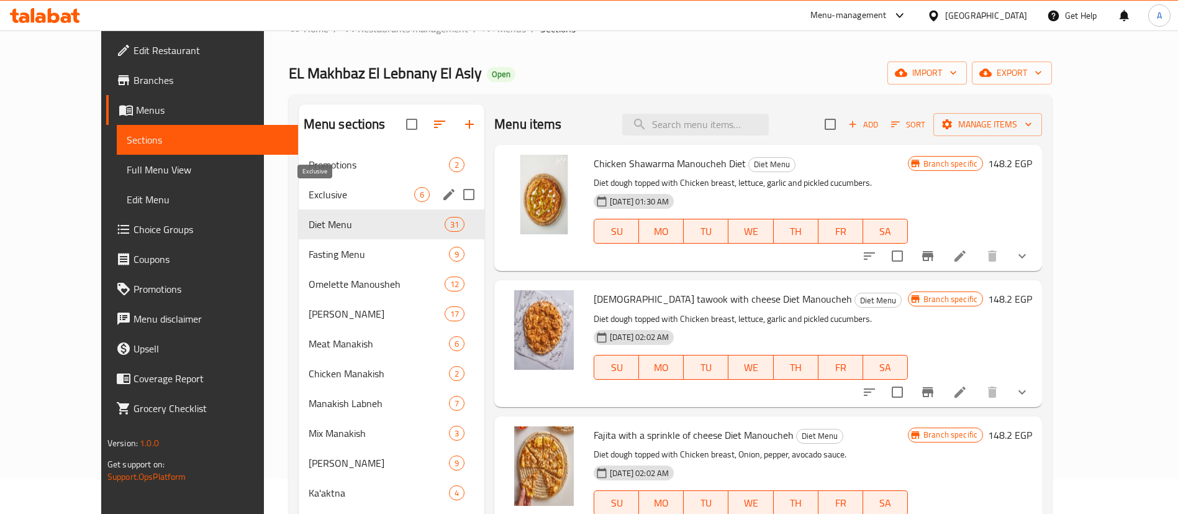
click at [309, 194] on span "Exclusive" at bounding box center [362, 194] width 106 height 15
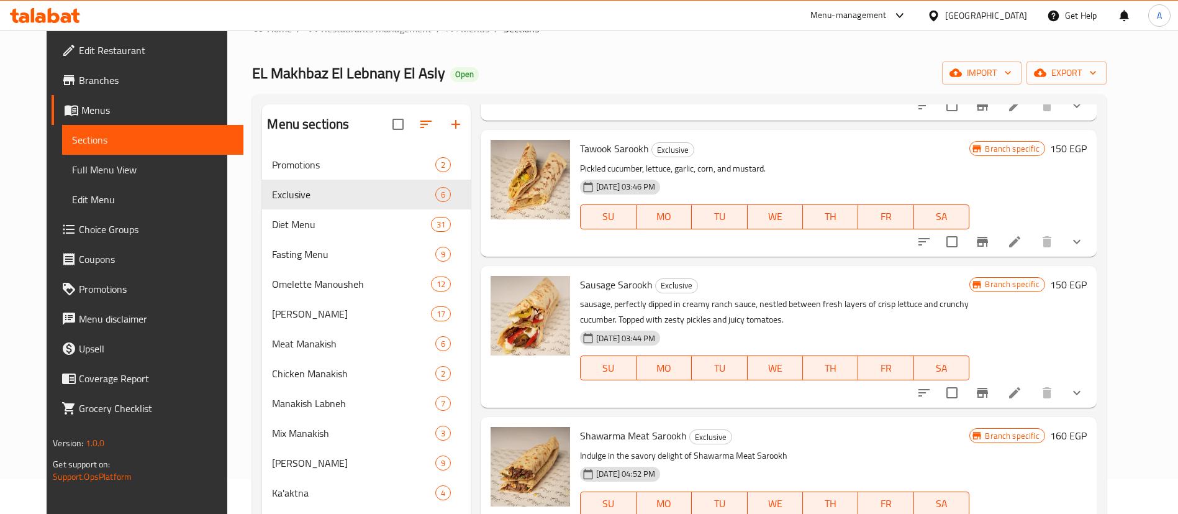
scroll to position [275, 0]
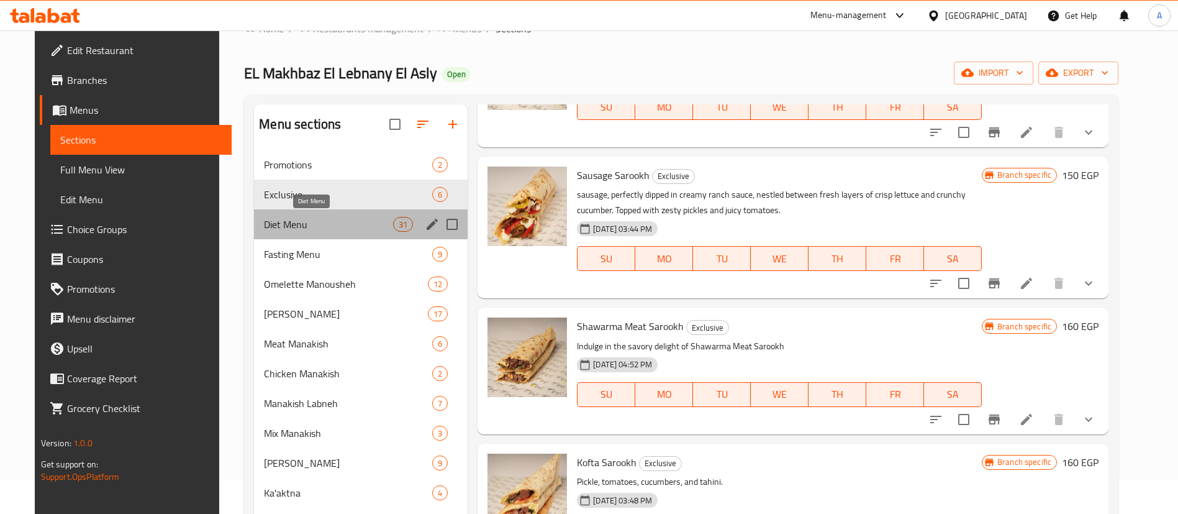
click at [293, 224] on span "Diet Menu" at bounding box center [328, 224] width 129 height 15
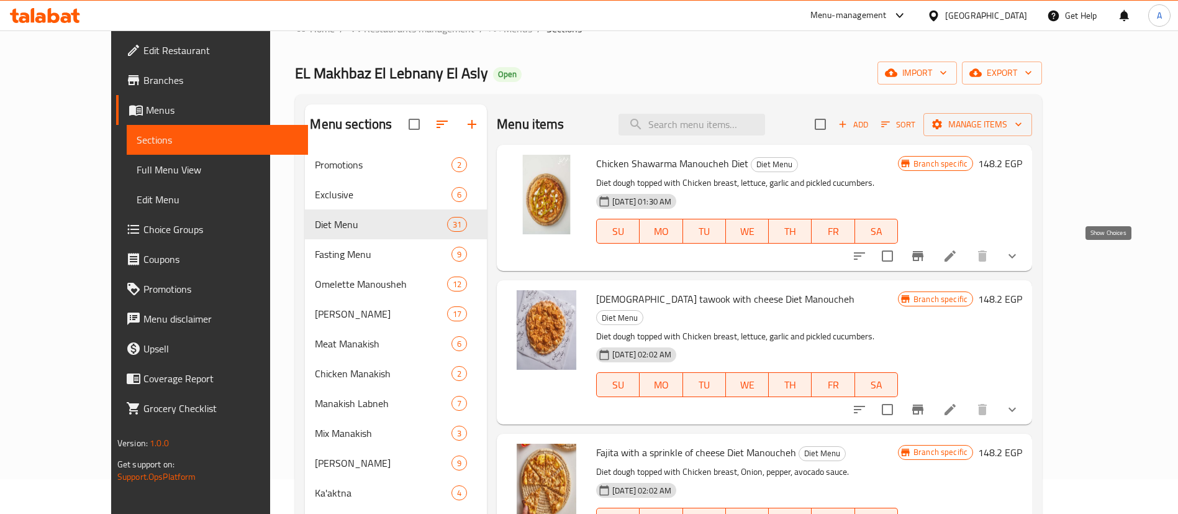
click at [1020, 248] on icon "show more" at bounding box center [1012, 255] width 15 height 15
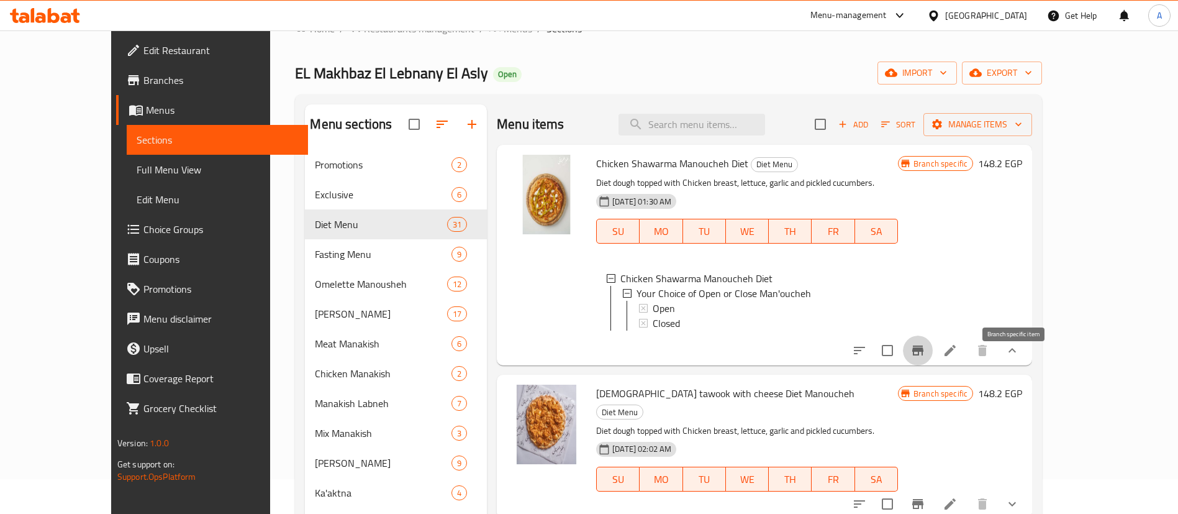
click at [933, 355] on button "Branch-specific-item" at bounding box center [918, 350] width 30 height 30
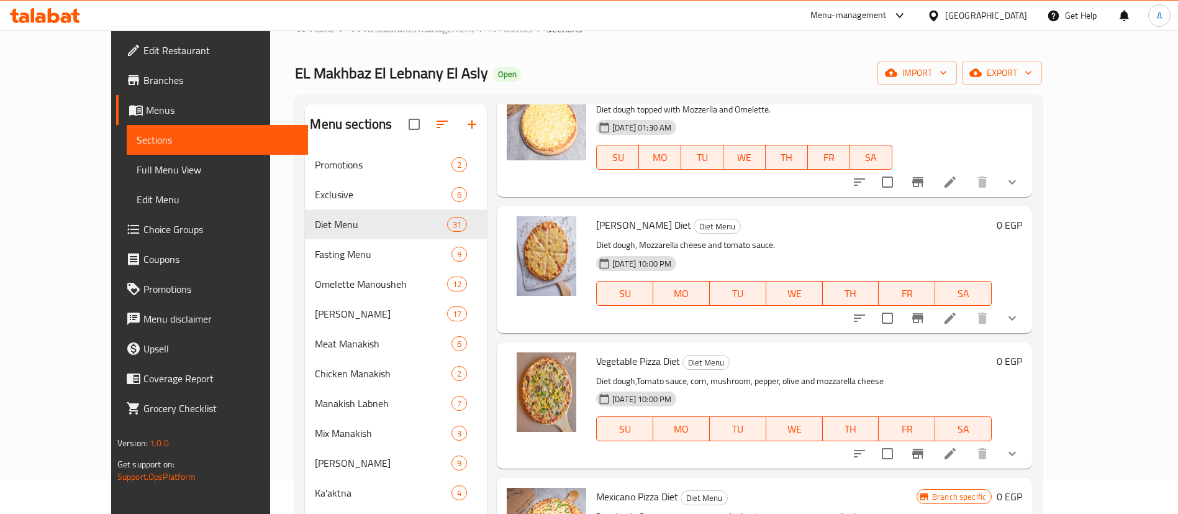
scroll to position [277, 0]
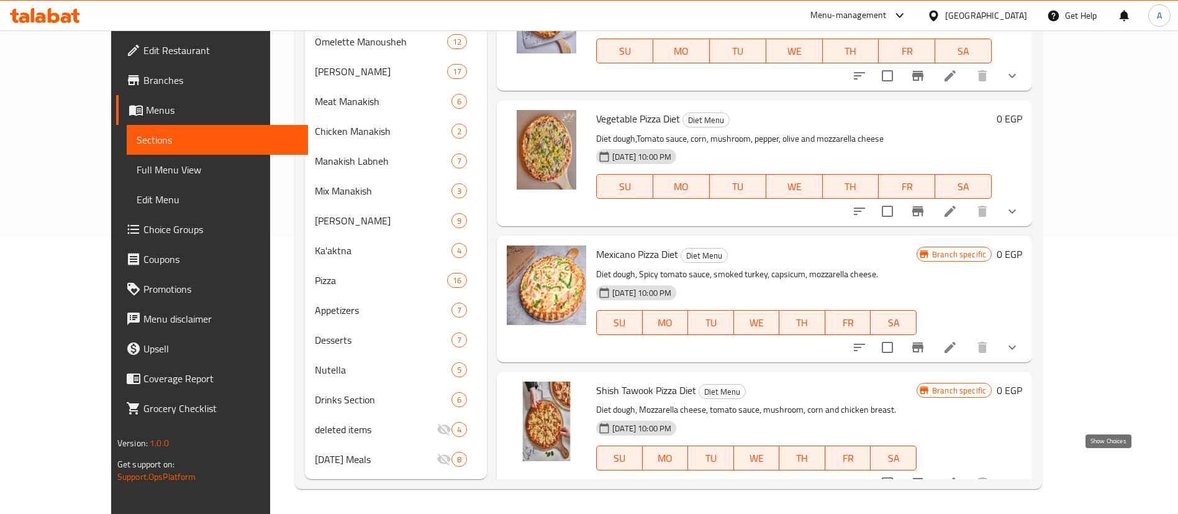
click at [1020, 475] on icon "show more" at bounding box center [1012, 482] width 15 height 15
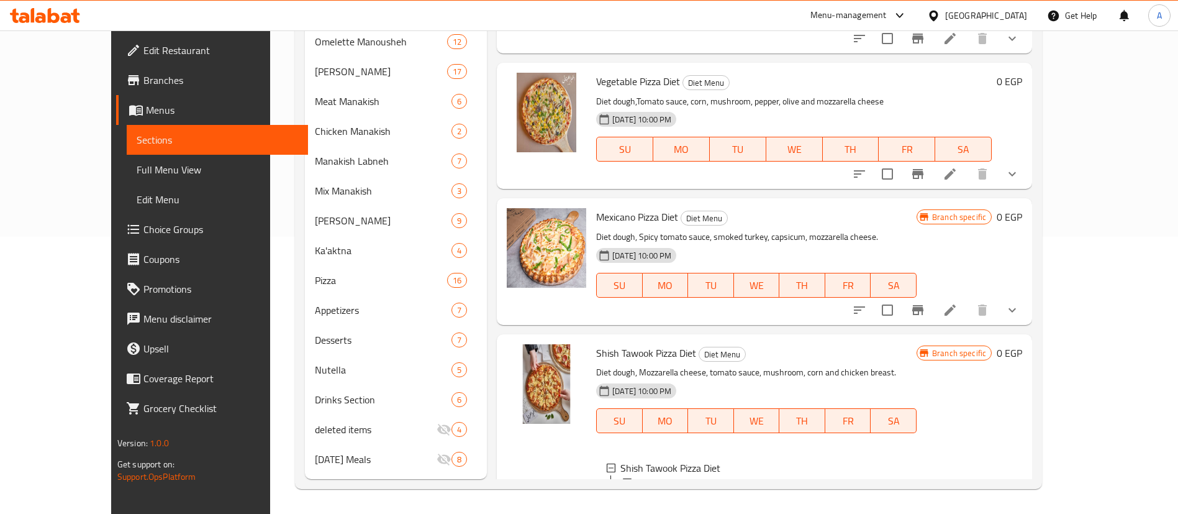
scroll to position [3779, 0]
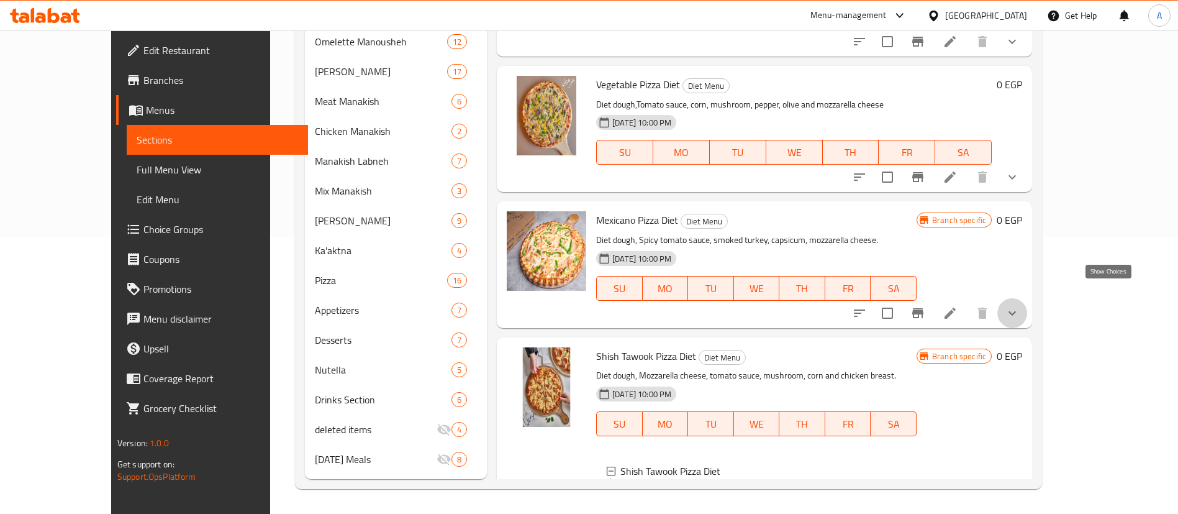
click at [1016, 311] on icon "show more" at bounding box center [1012, 313] width 7 height 4
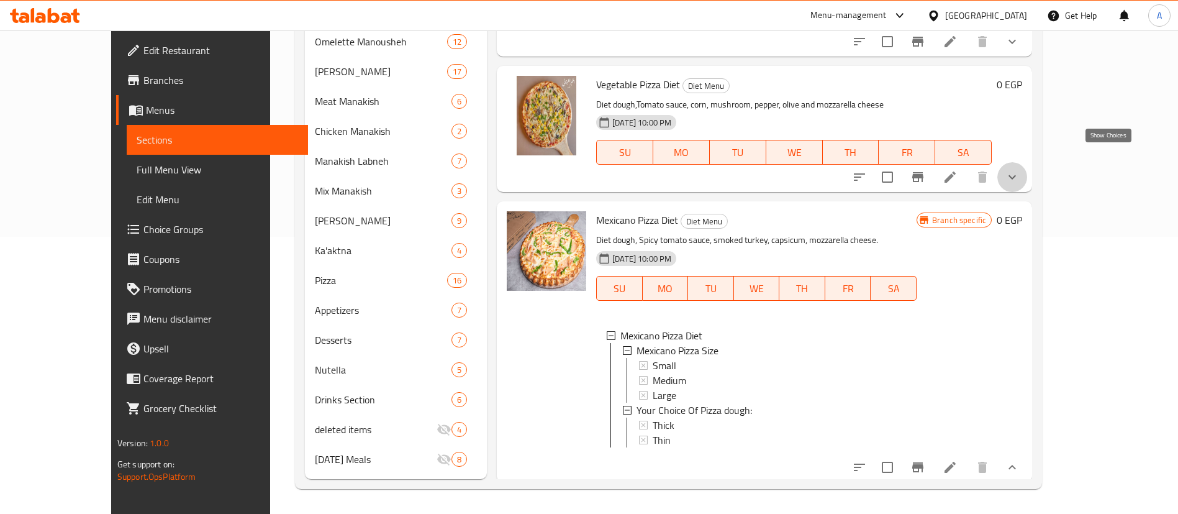
click at [1020, 170] on icon "show more" at bounding box center [1012, 177] width 15 height 15
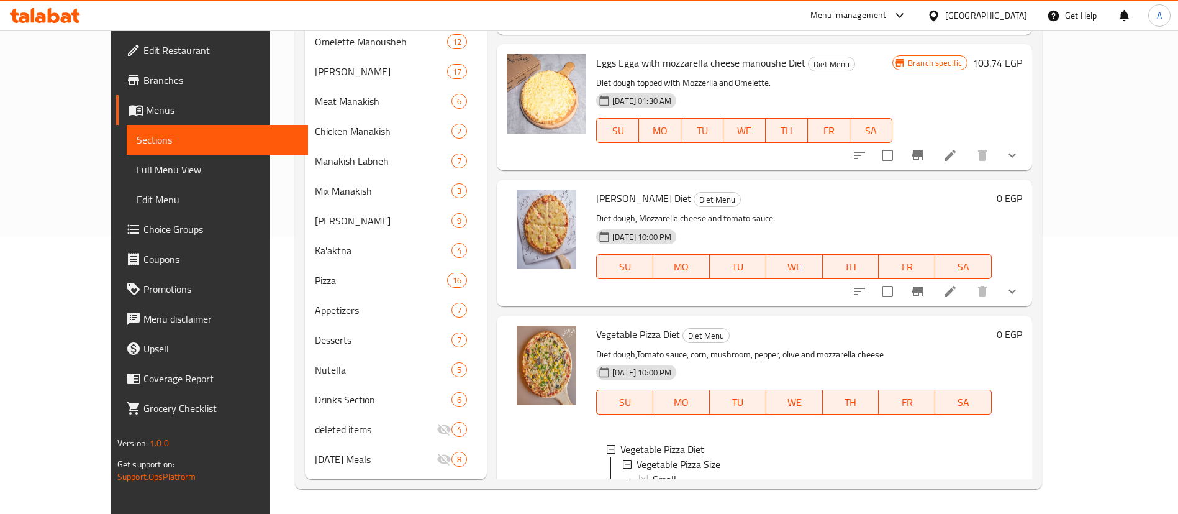
scroll to position [3529, 0]
click at [1020, 284] on icon "show more" at bounding box center [1012, 291] width 15 height 15
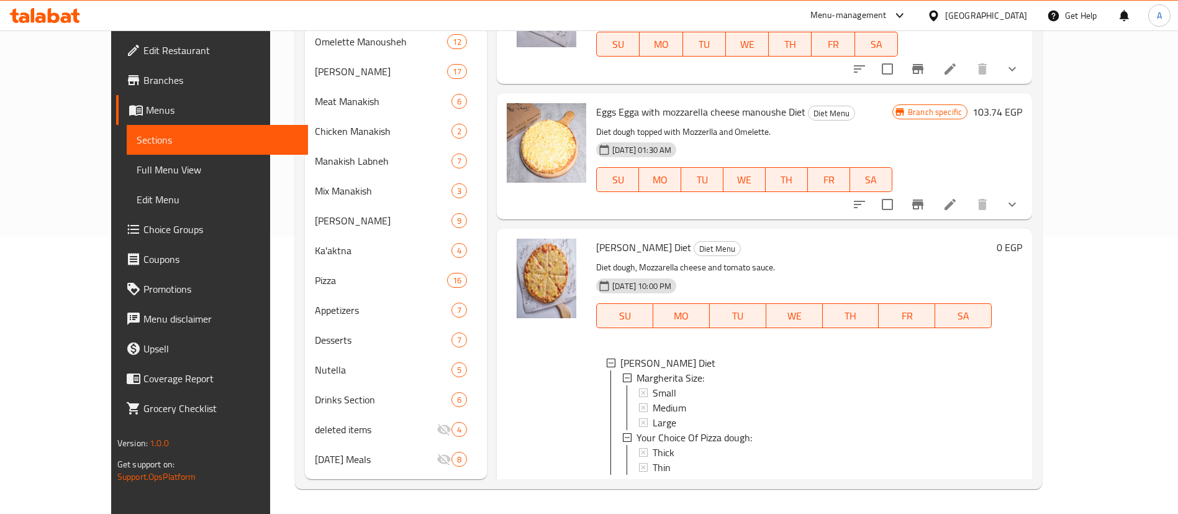
scroll to position [3478, 0]
click at [1027, 199] on button "show more" at bounding box center [1013, 206] width 30 height 30
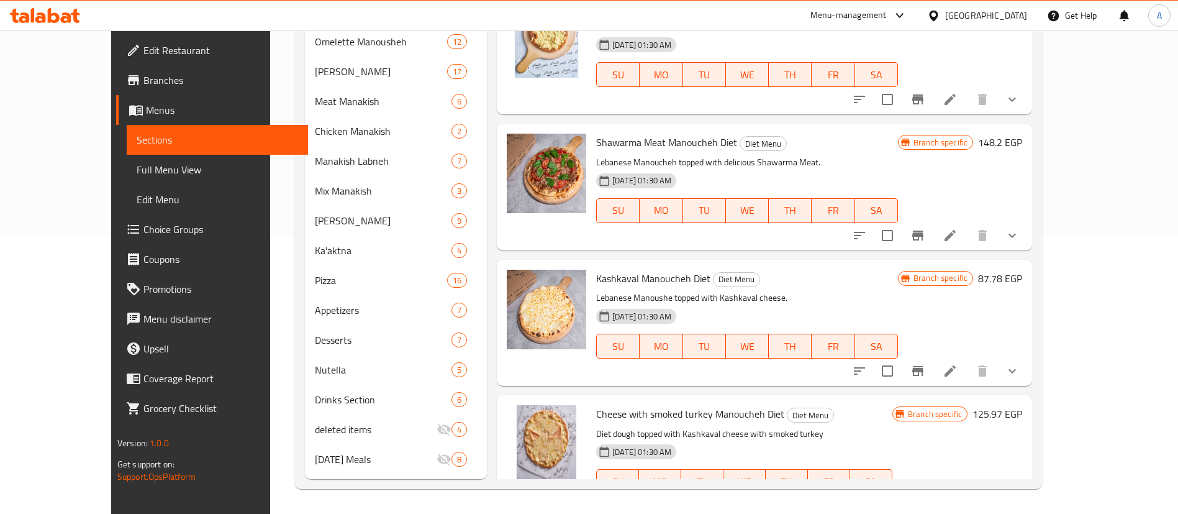
scroll to position [1124, 0]
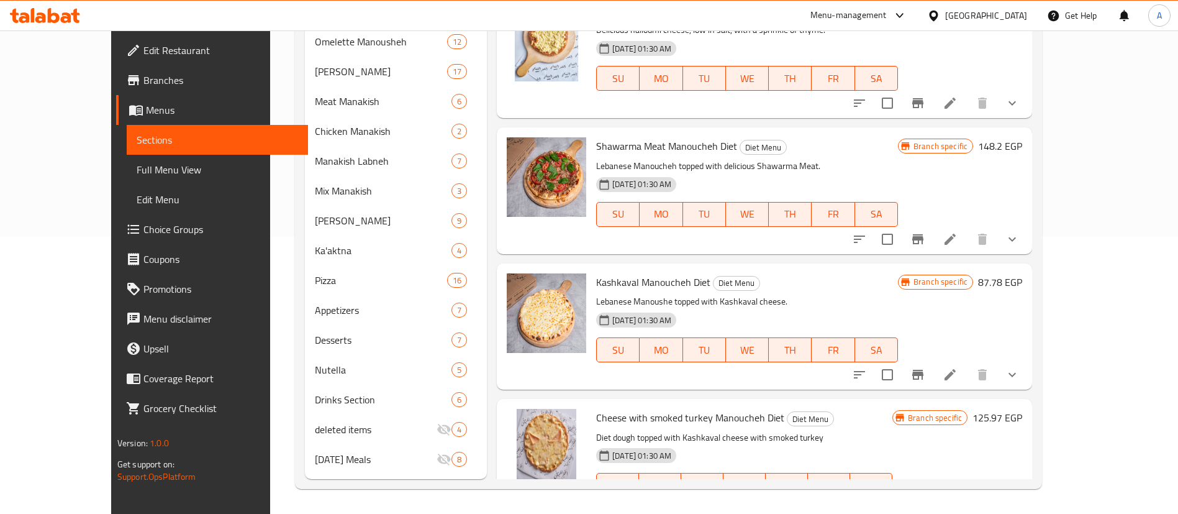
click at [1032, 239] on div "Shawarma Meat Manoucheh Diet Diet Menu Lebanese Manoucheh topped with delicious…" at bounding box center [764, 190] width 535 height 126
click at [1020, 239] on icon "show more" at bounding box center [1012, 239] width 15 height 15
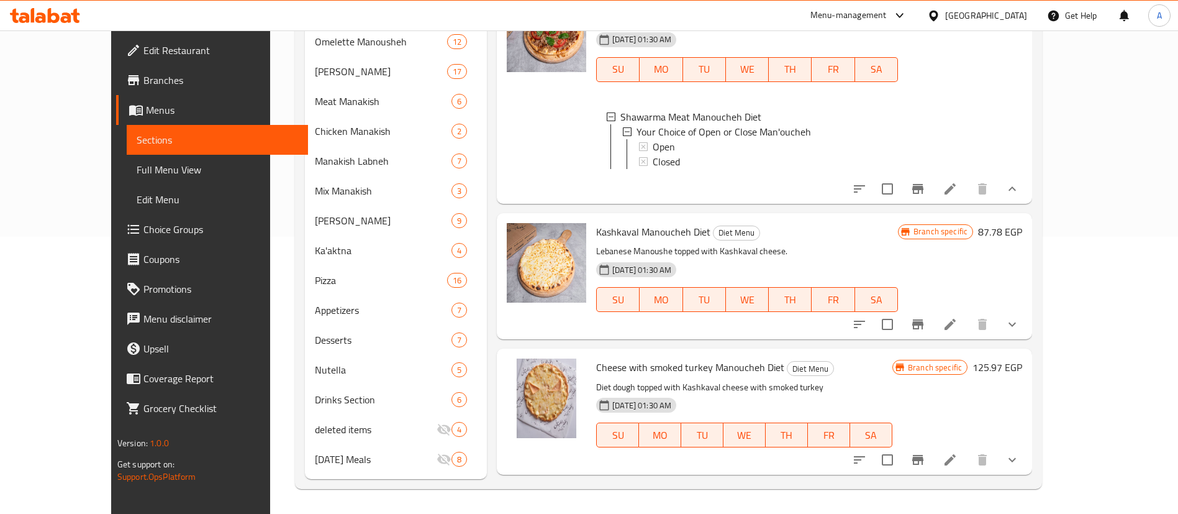
scroll to position [1276, 0]
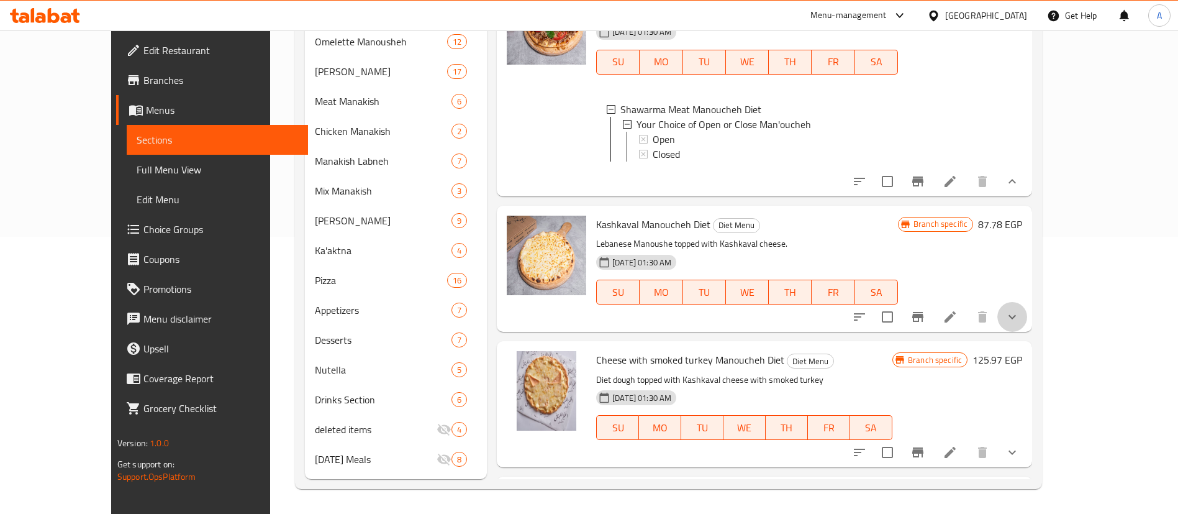
click at [1027, 325] on button "show more" at bounding box center [1013, 317] width 30 height 30
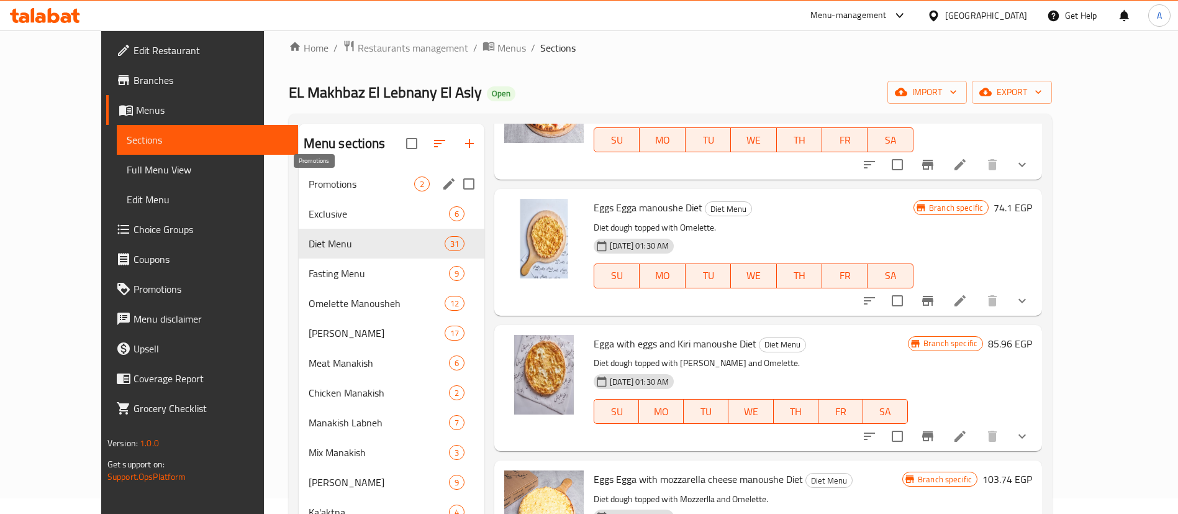
scroll to position [14, 0]
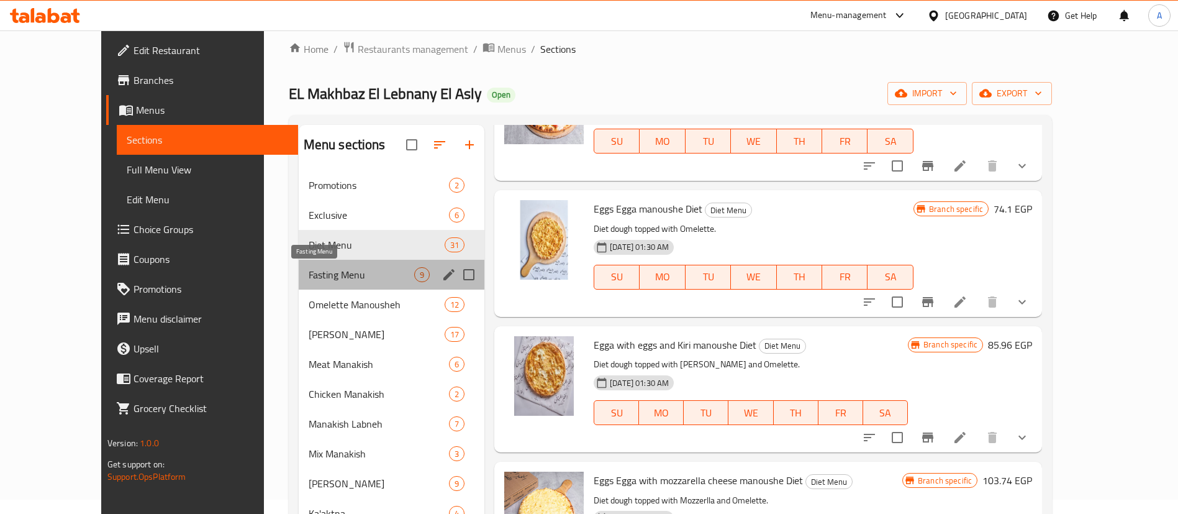
click at [309, 267] on span "Fasting Menu" at bounding box center [362, 274] width 106 height 15
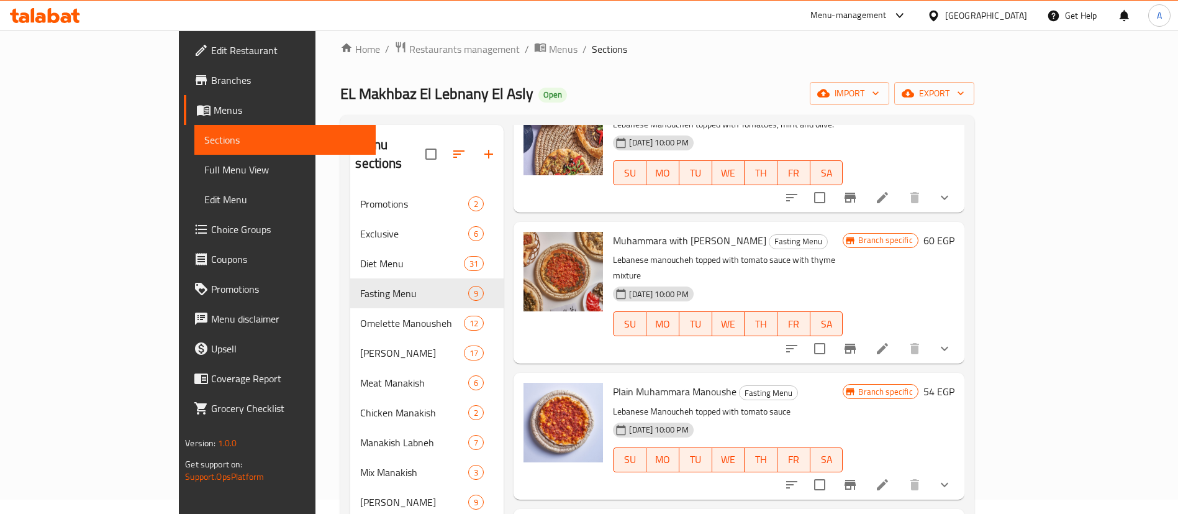
scroll to position [255, 0]
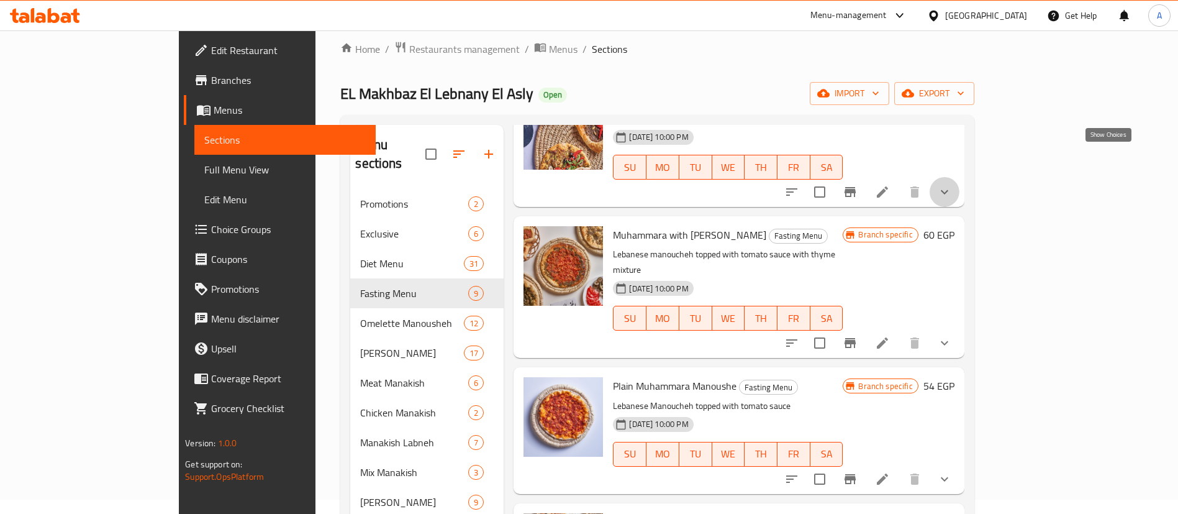
click at [952, 184] on icon "show more" at bounding box center [944, 191] width 15 height 15
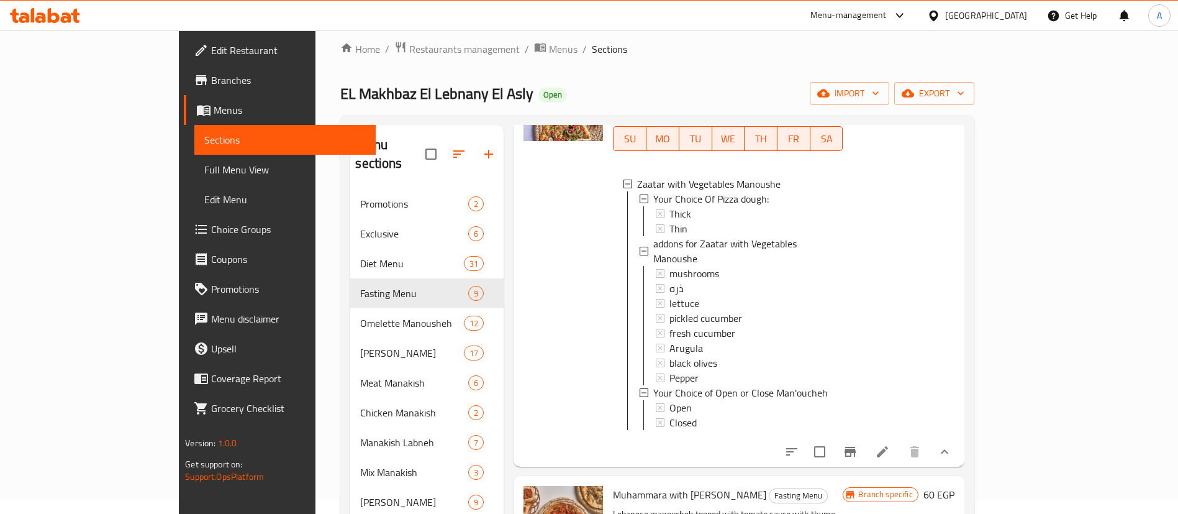
scroll to position [284, 0]
click at [670, 280] on div "ذره" at bounding box center [751, 287] width 163 height 15
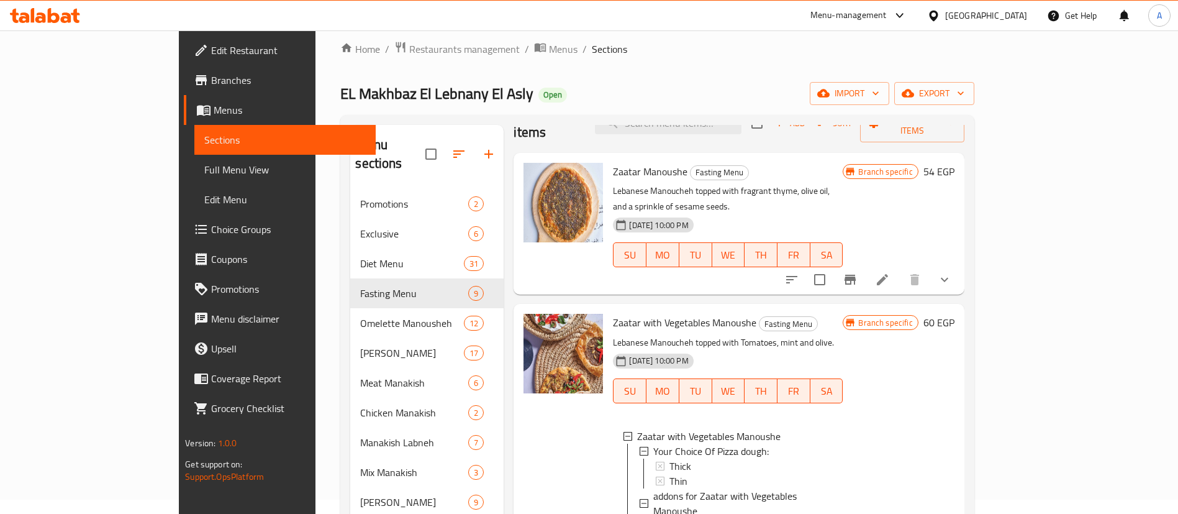
scroll to position [0, 0]
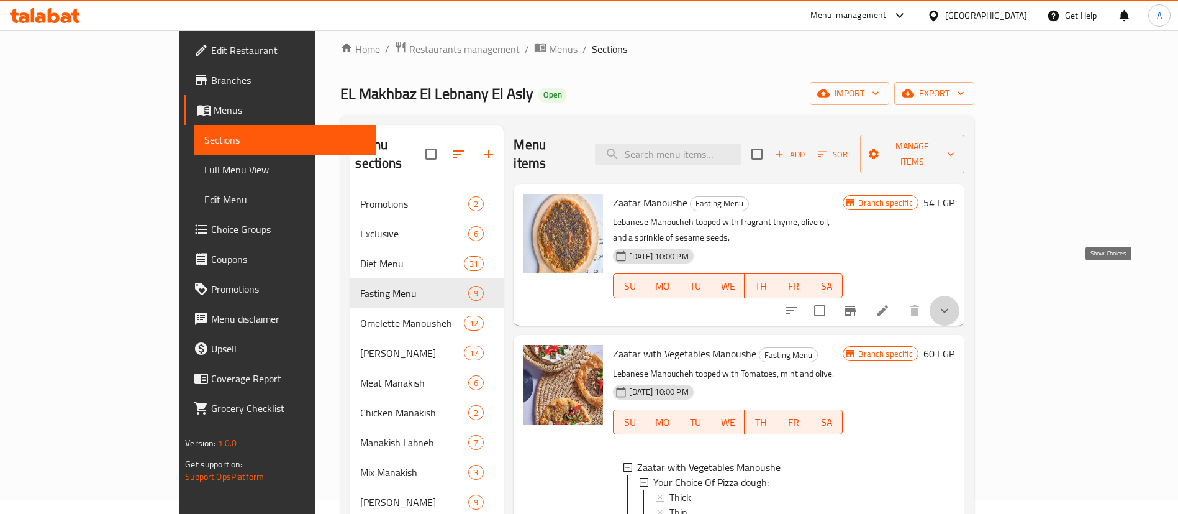
click at [952, 303] on icon "show more" at bounding box center [944, 310] width 15 height 15
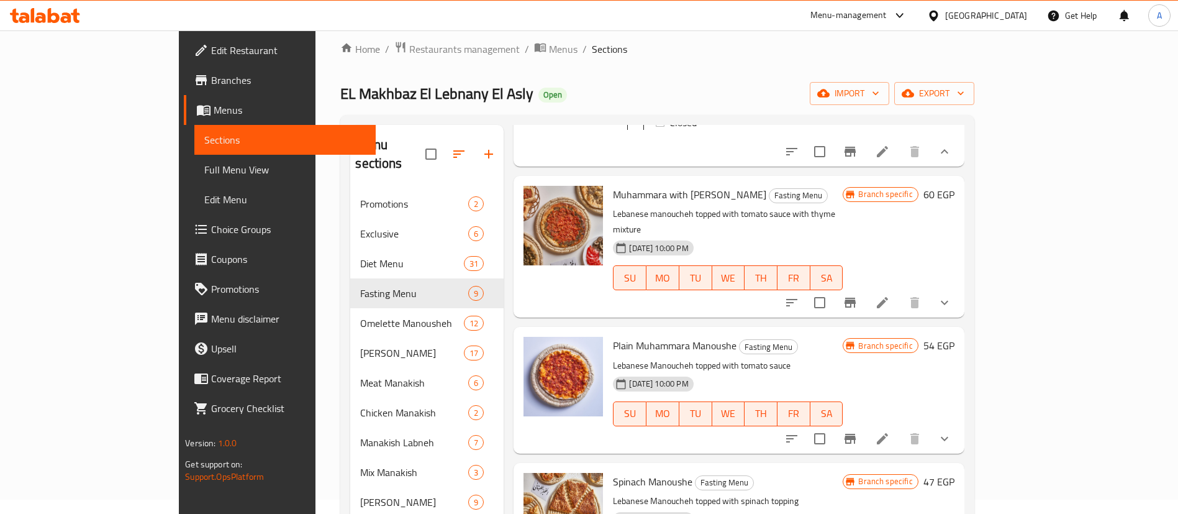
scroll to position [724, 0]
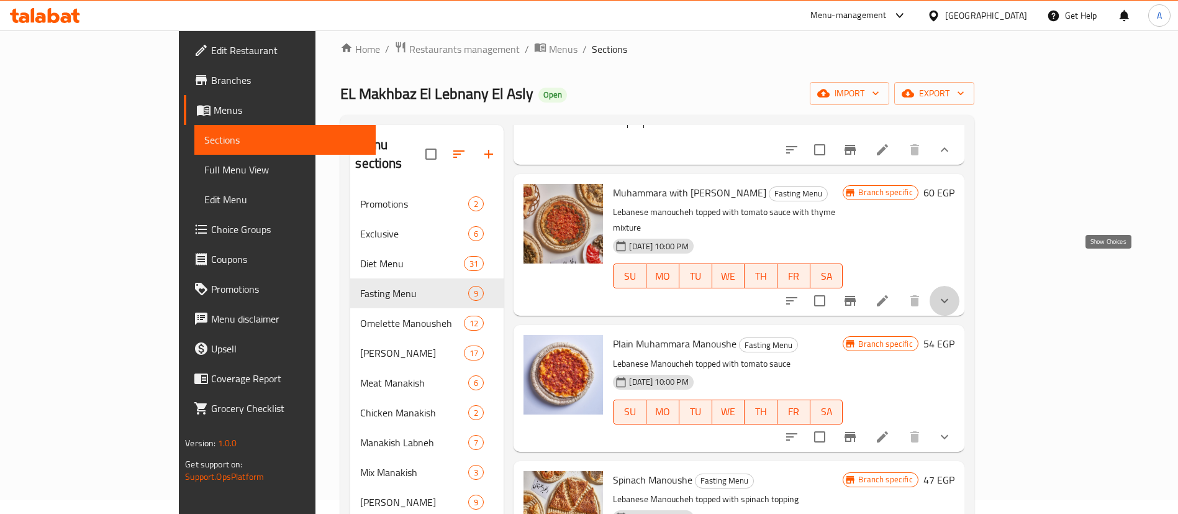
click at [952, 293] on icon "show more" at bounding box center [944, 300] width 15 height 15
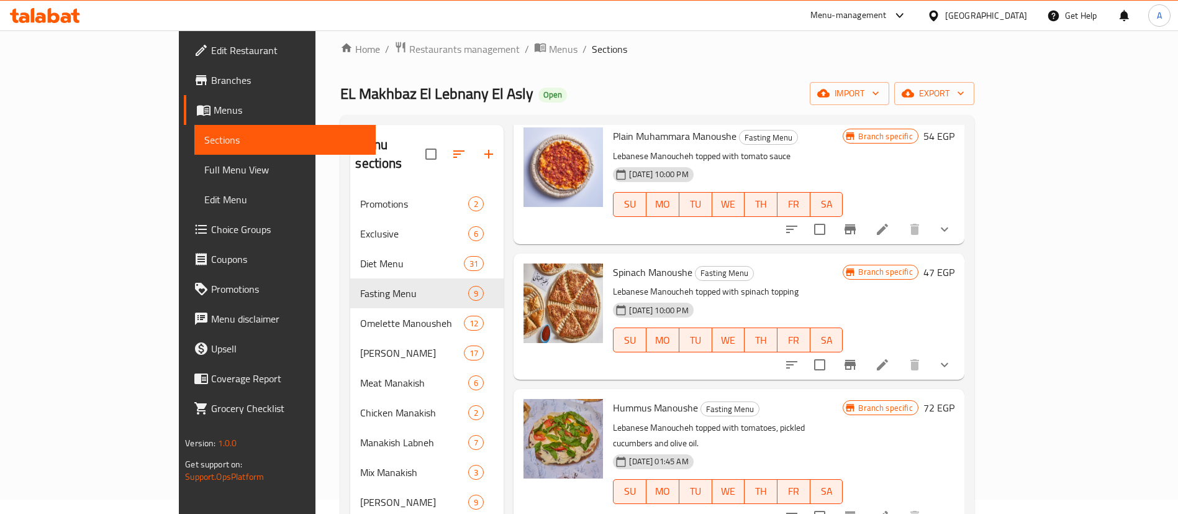
scroll to position [1089, 0]
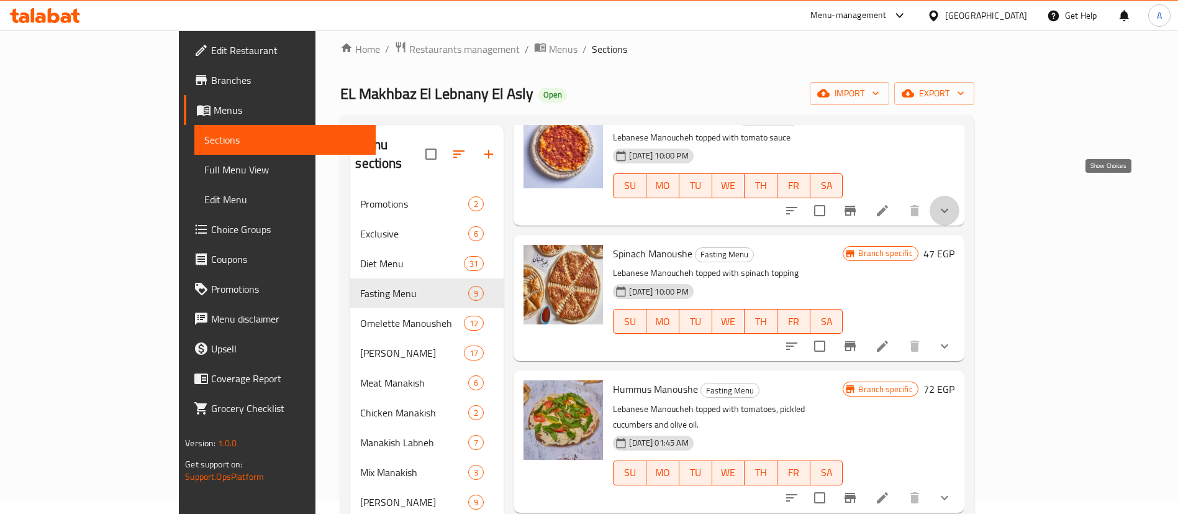
click at [952, 203] on icon "show more" at bounding box center [944, 210] width 15 height 15
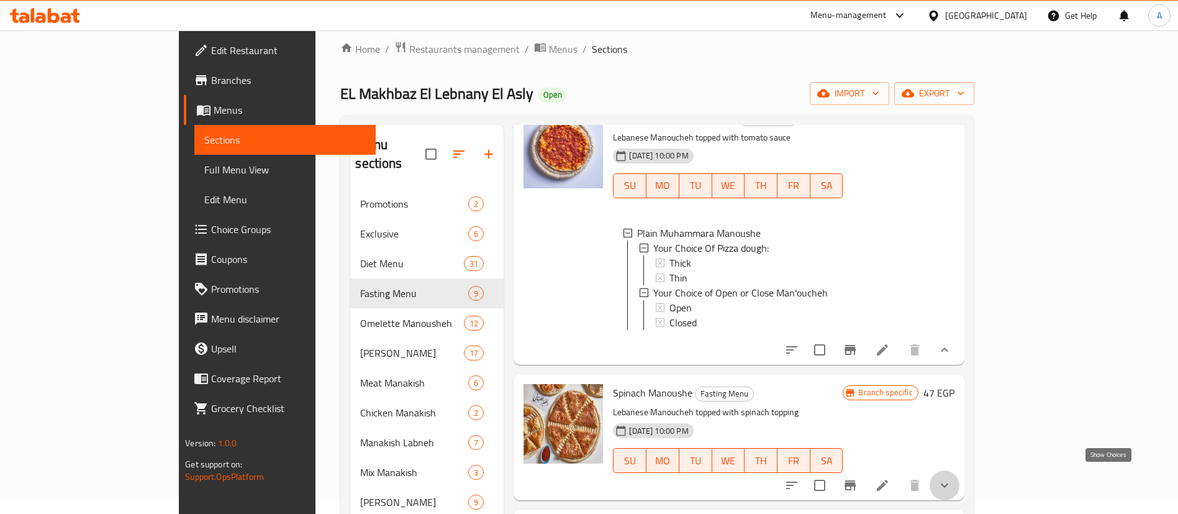
click at [952, 478] on icon "show more" at bounding box center [944, 485] width 15 height 15
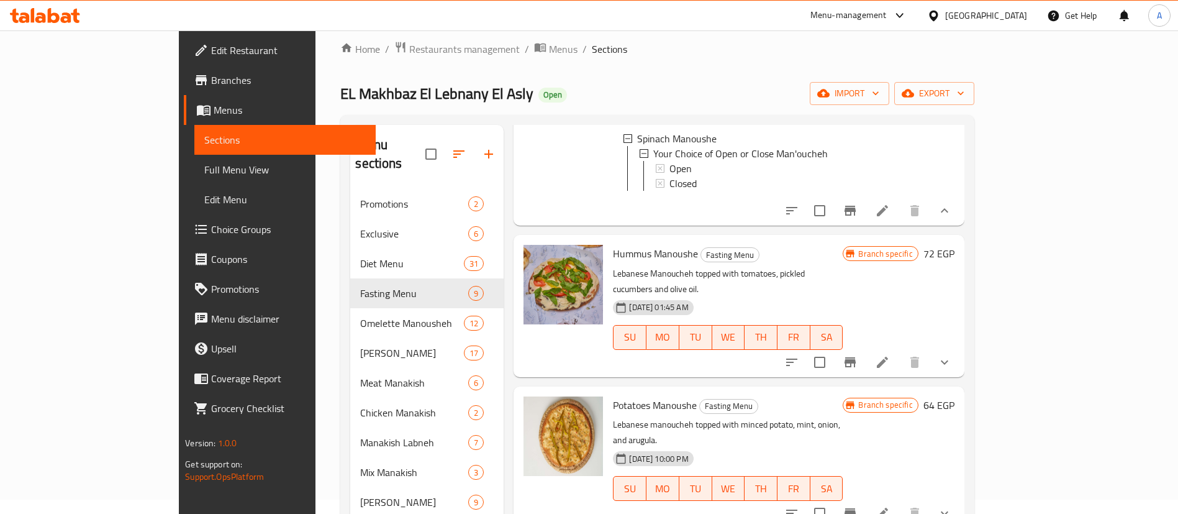
scroll to position [1462, 0]
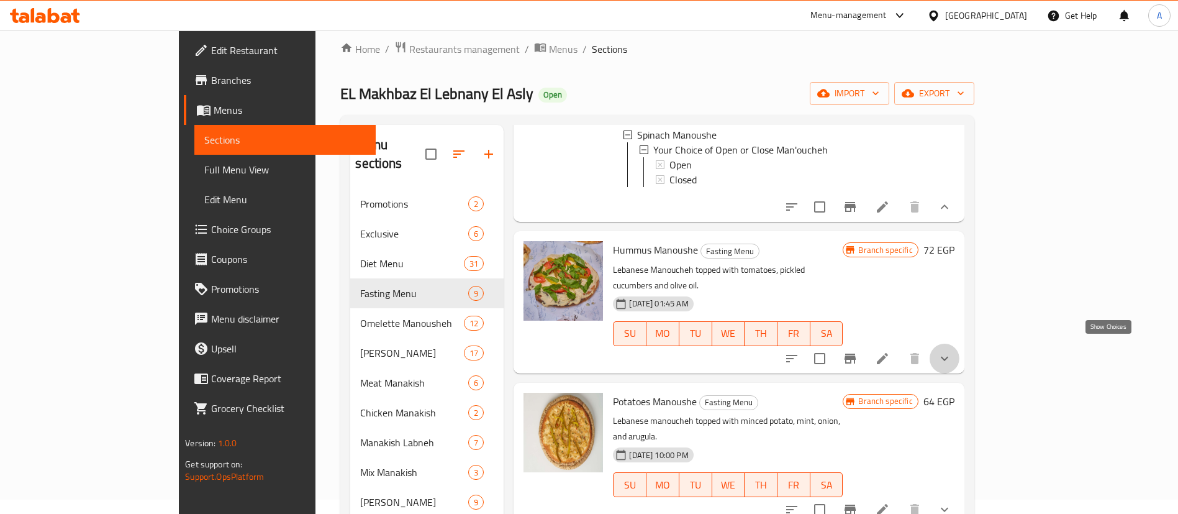
click at [952, 351] on icon "show more" at bounding box center [944, 358] width 15 height 15
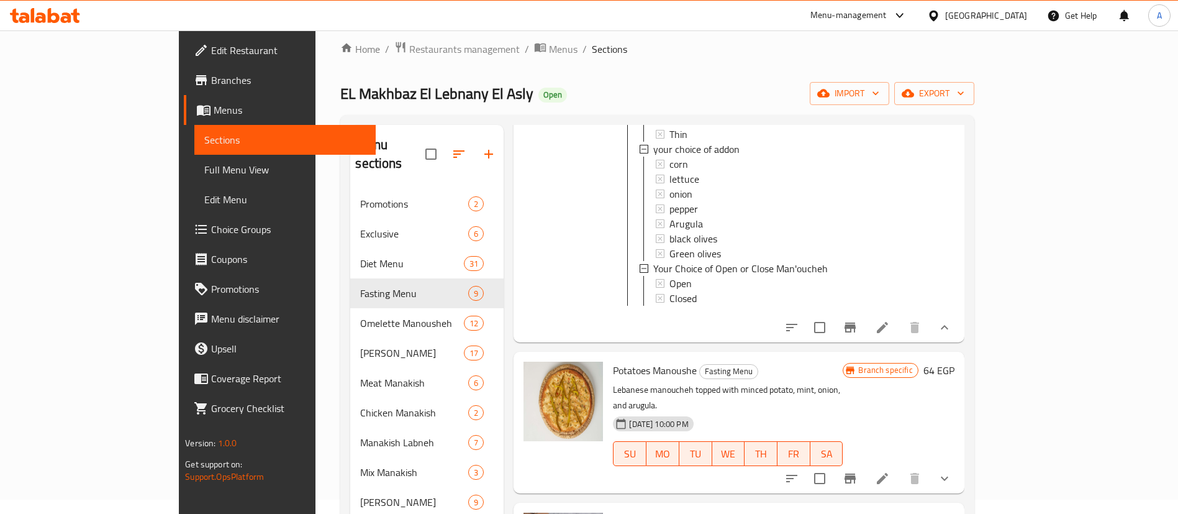
scroll to position [1765, 0]
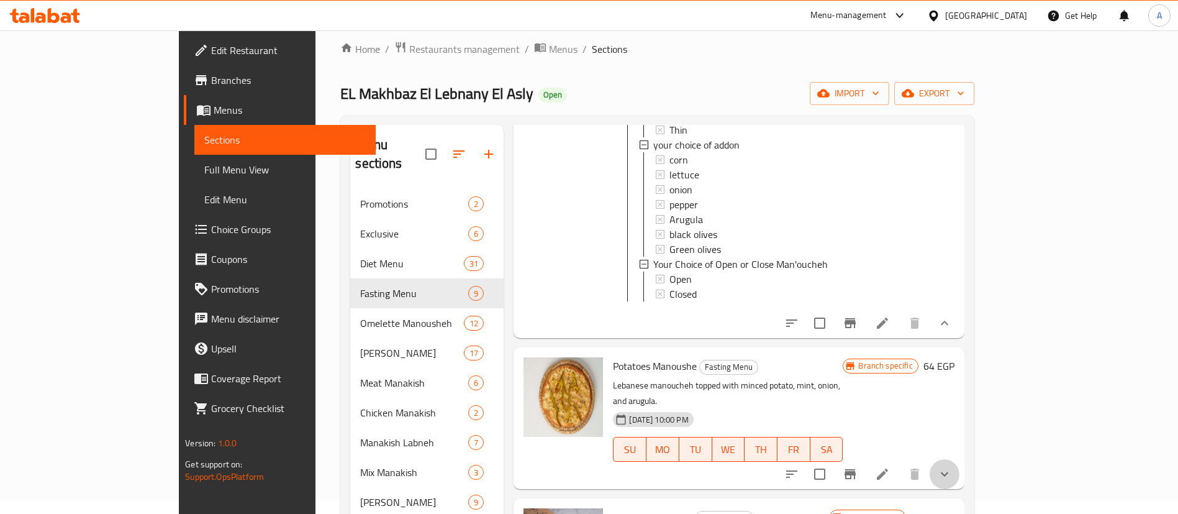
click at [960, 463] on button "show more" at bounding box center [945, 474] width 30 height 30
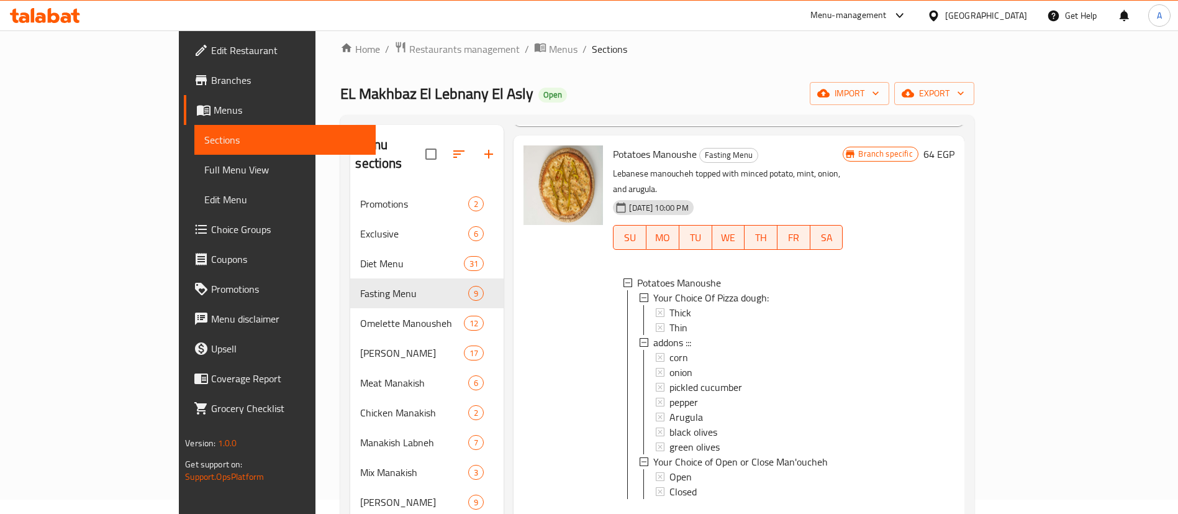
scroll to position [2037, 0]
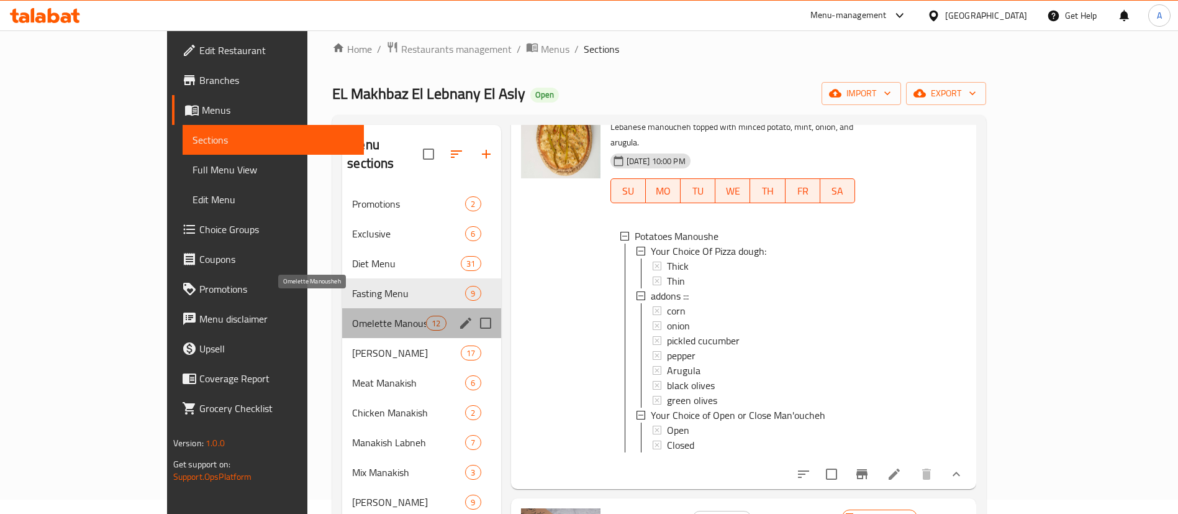
click at [362, 316] on span "Omelette Manousheh" at bounding box center [389, 323] width 74 height 15
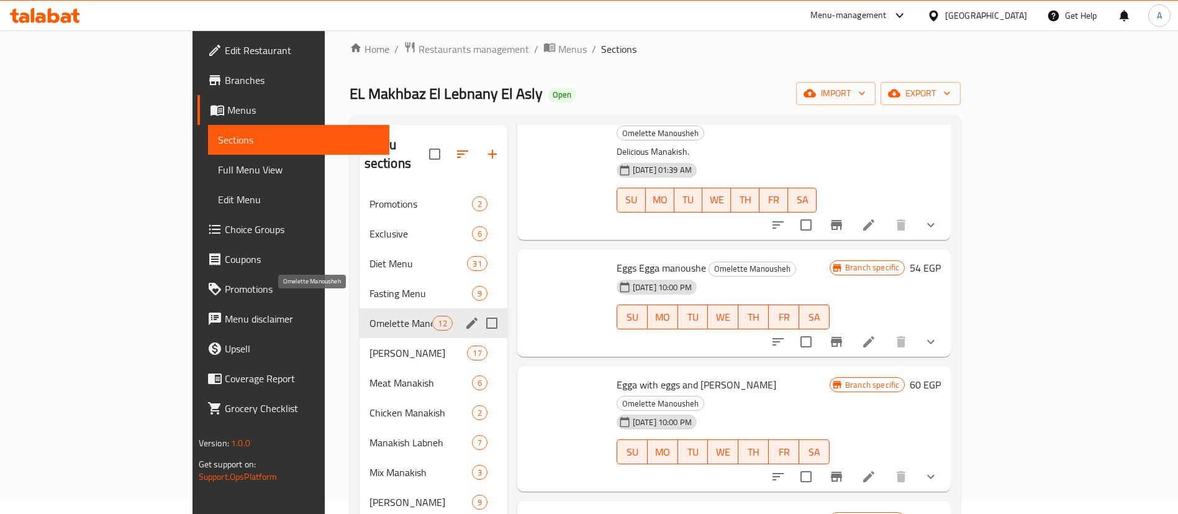
scroll to position [968, 0]
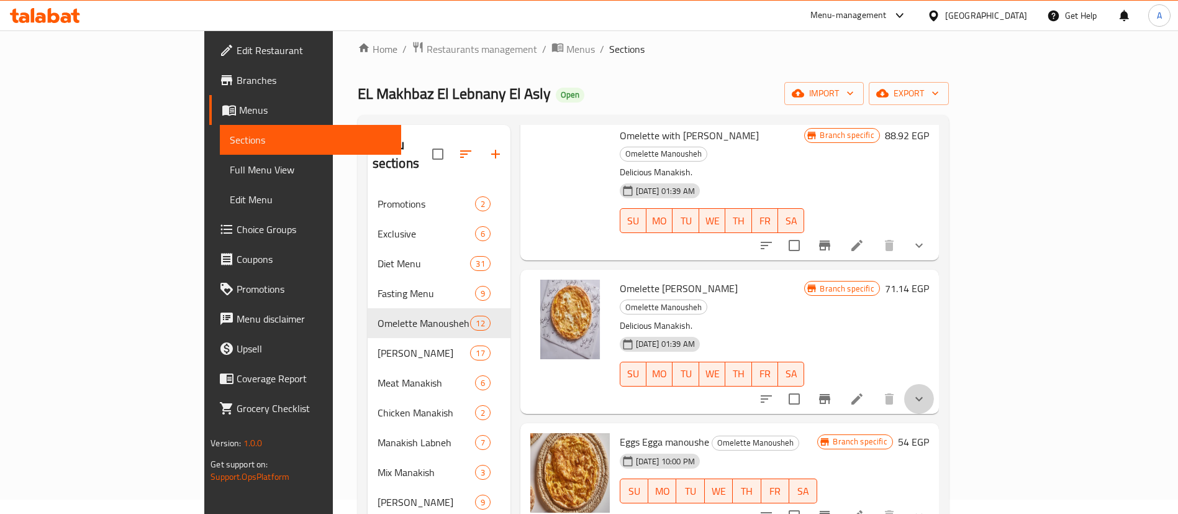
click at [934, 384] on button "show more" at bounding box center [919, 399] width 30 height 30
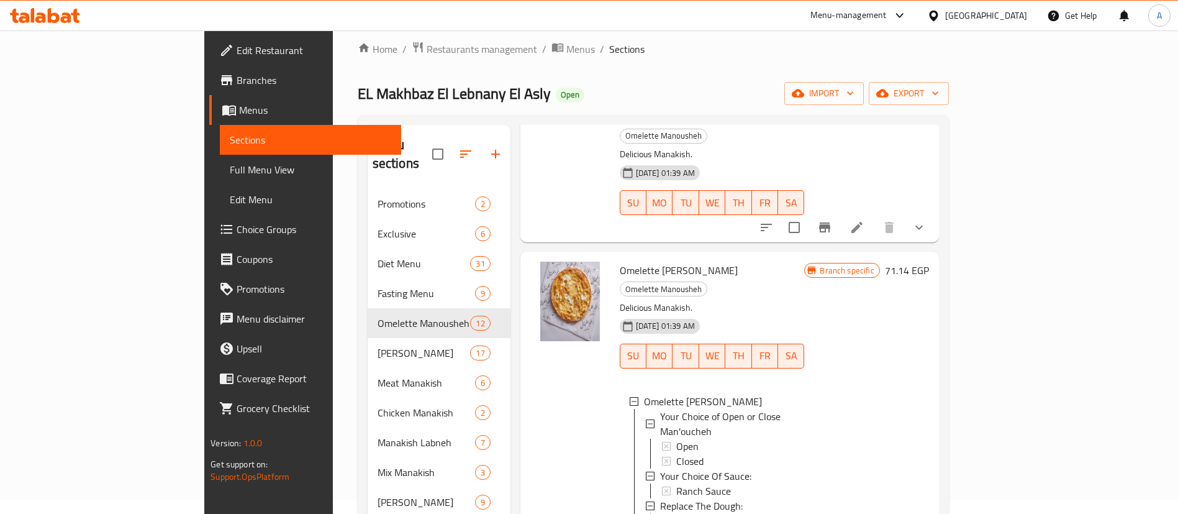
scroll to position [1024, 0]
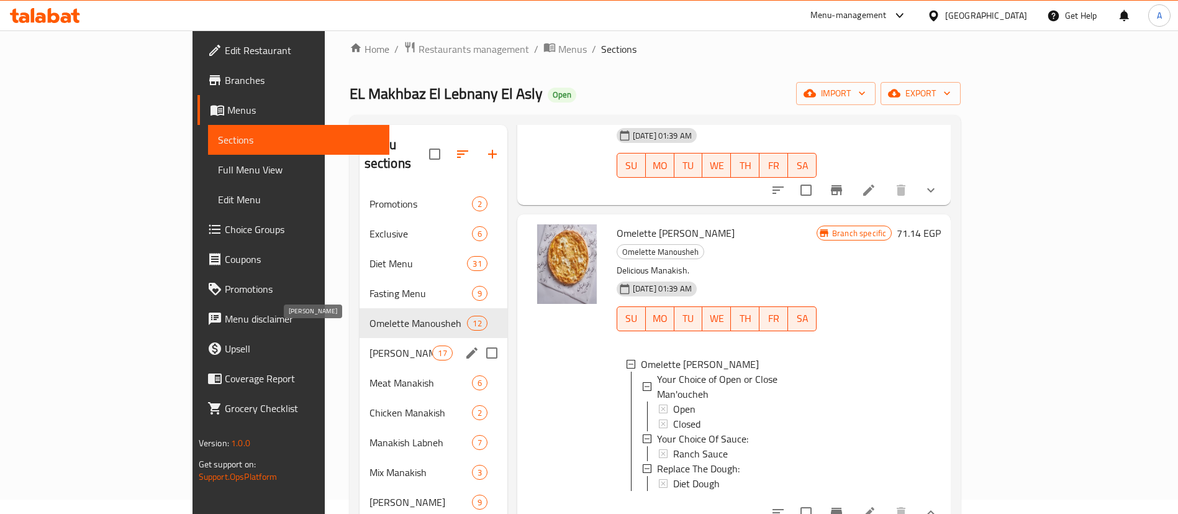
click at [370, 345] on span "[PERSON_NAME]" at bounding box center [401, 352] width 63 height 15
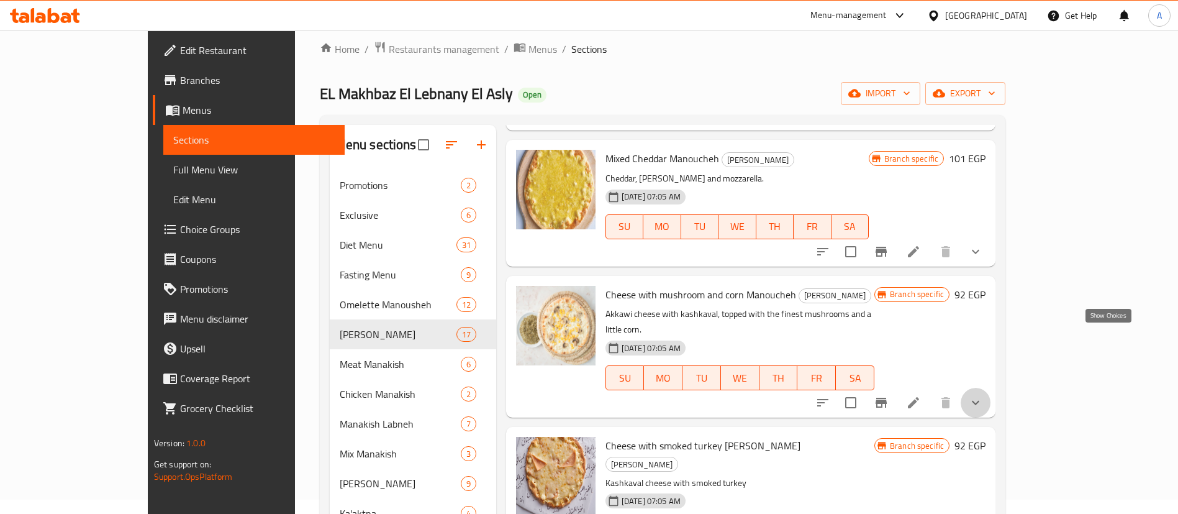
click at [983, 395] on icon "show more" at bounding box center [975, 402] width 15 height 15
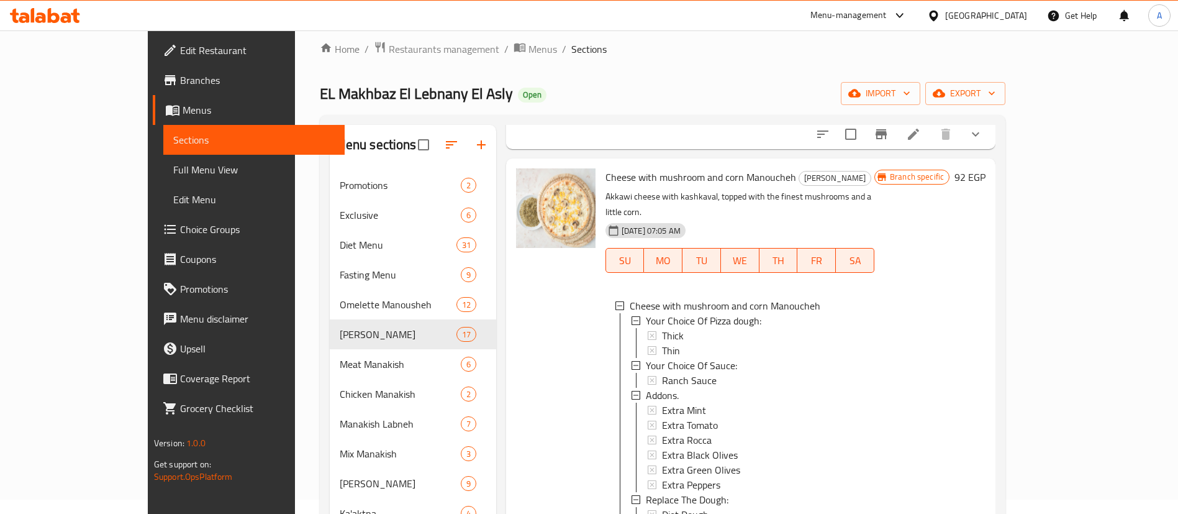
scroll to position [1163, 0]
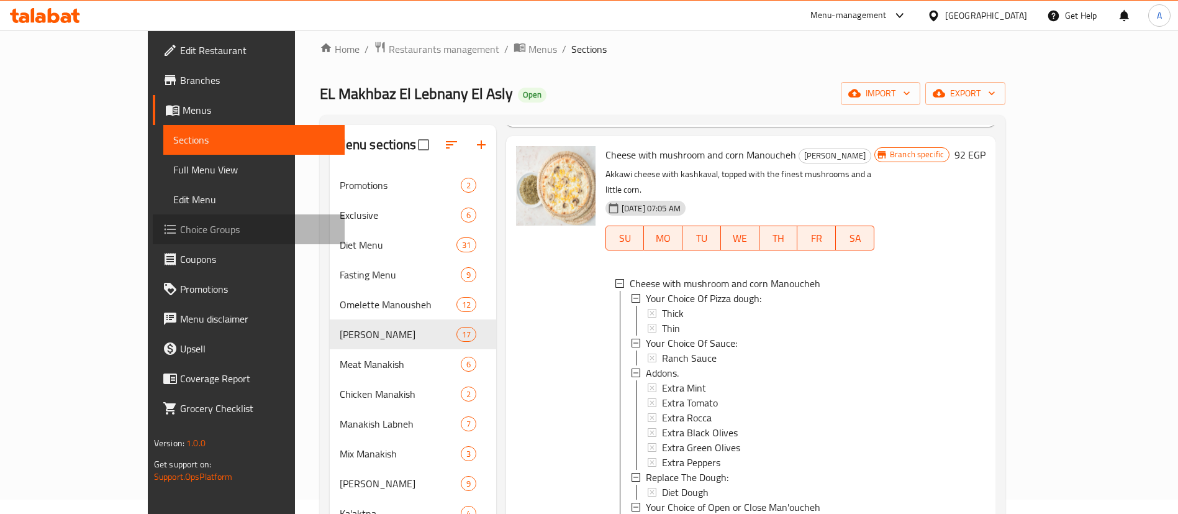
click at [180, 230] on span "Choice Groups" at bounding box center [257, 229] width 155 height 15
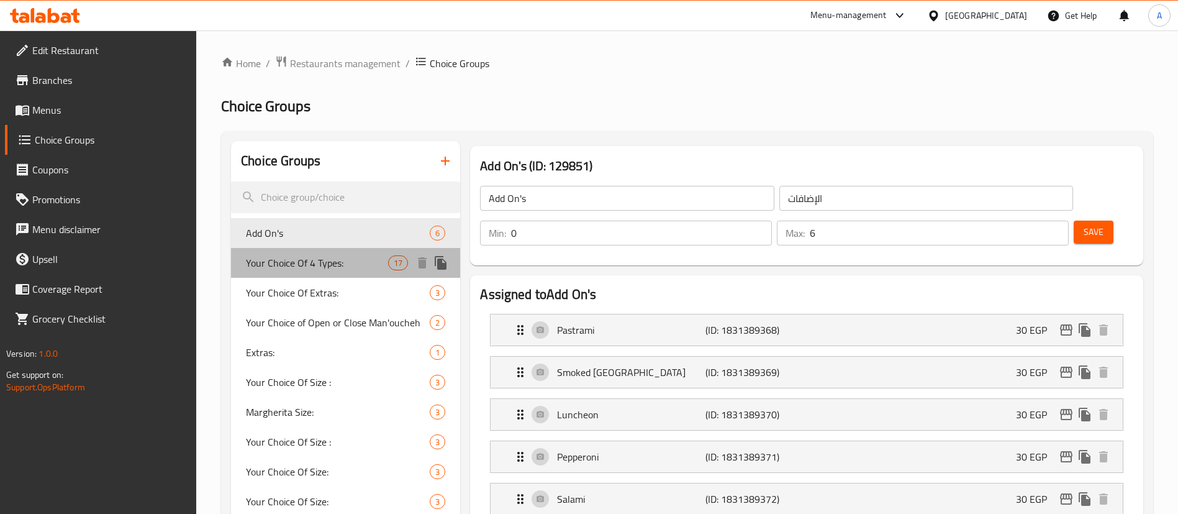
click at [317, 262] on span "Your Choice Of 4 Types:" at bounding box center [317, 262] width 142 height 15
type input "Your Choice Of 4 Types:"
type input "إختيارك من الأربع أنواع:"
type input "4"
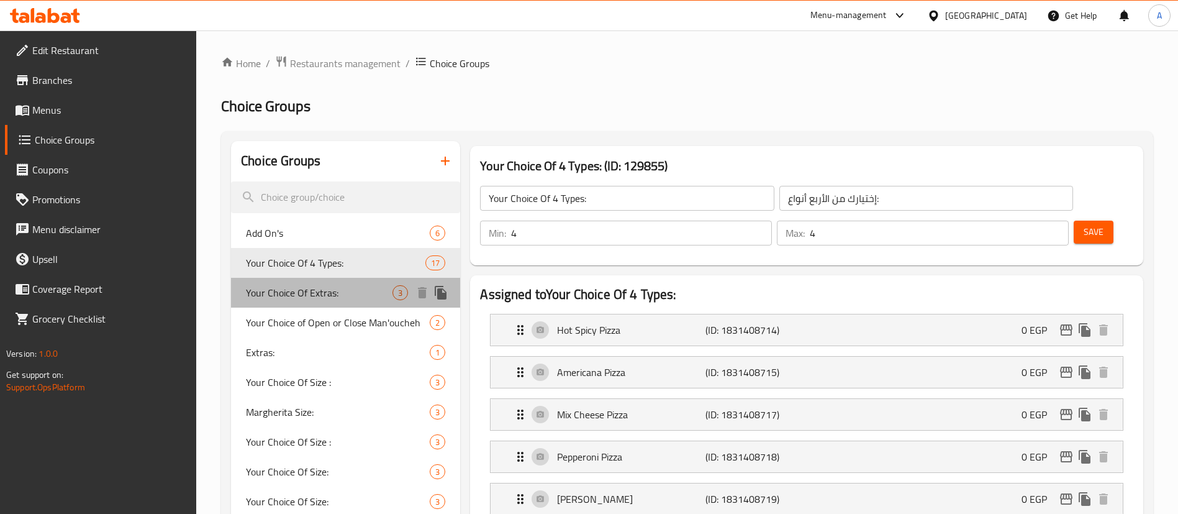
click at [304, 286] on span "Your Choice Of Extras:" at bounding box center [319, 292] width 147 height 15
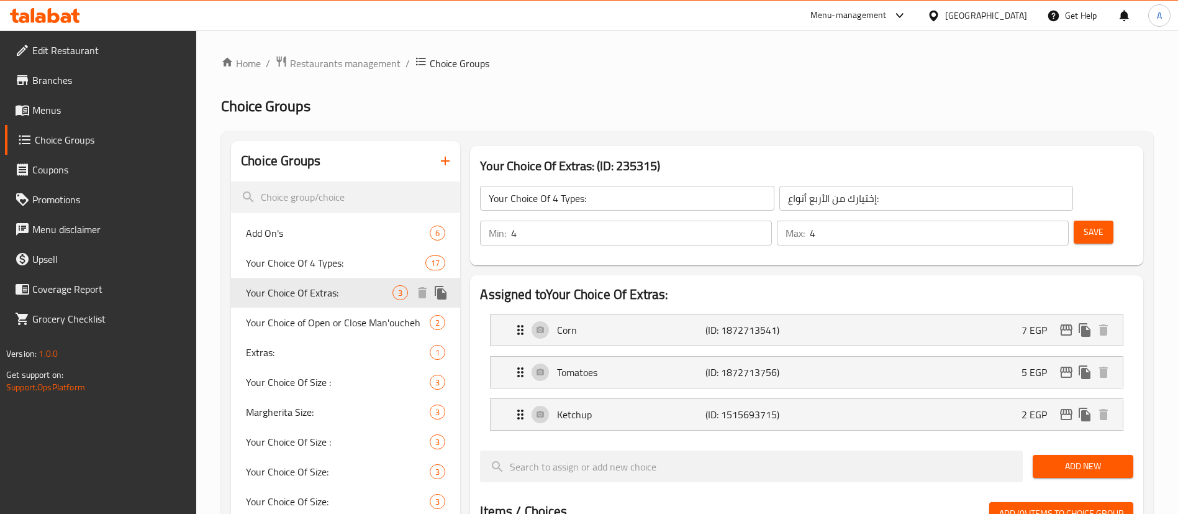
type input "Your Choice Of Extras:"
type input "اختيارك من الإضافات:"
type input "0"
type input "5"
